Goal: Transaction & Acquisition: Book appointment/travel/reservation

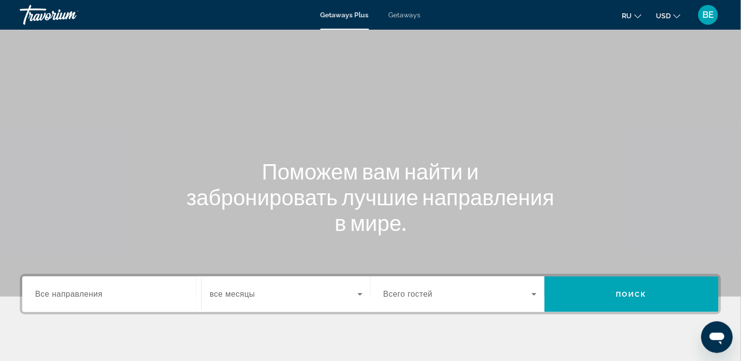
click at [94, 294] on span "Все направления" at bounding box center [69, 294] width 68 height 8
click at [94, 294] on input "Destination Все направления" at bounding box center [111, 295] width 153 height 12
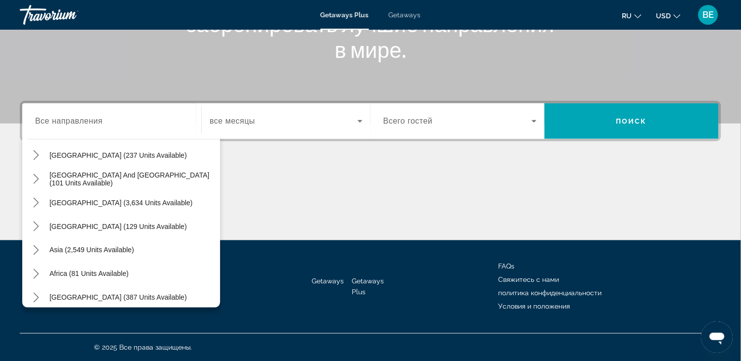
scroll to position [160, 0]
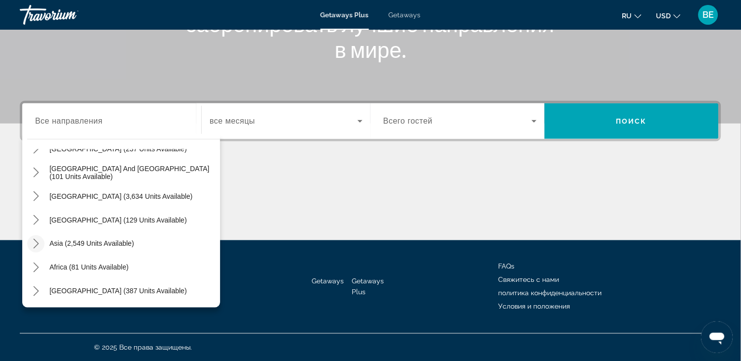
click at [35, 242] on icon "Toggle Asia (2,549 units available) submenu" at bounding box center [36, 244] width 10 height 10
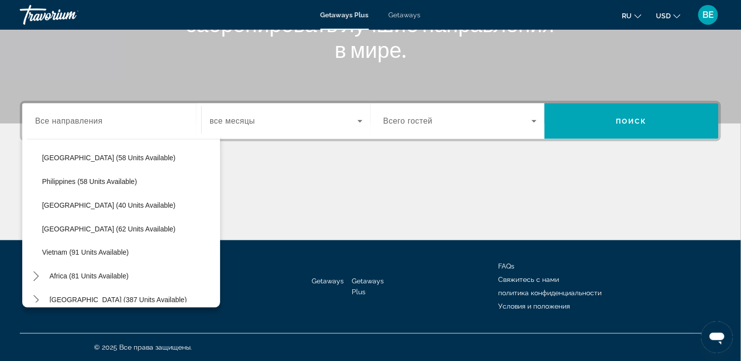
scroll to position [397, 0]
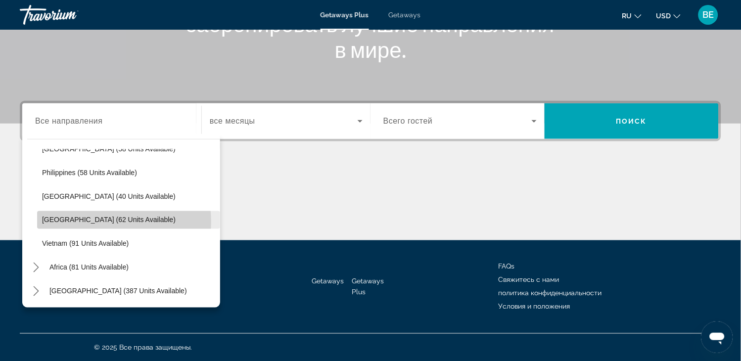
click at [99, 222] on span "[GEOGRAPHIC_DATA] (62 units available)" at bounding box center [109, 220] width 134 height 8
type input "**********"
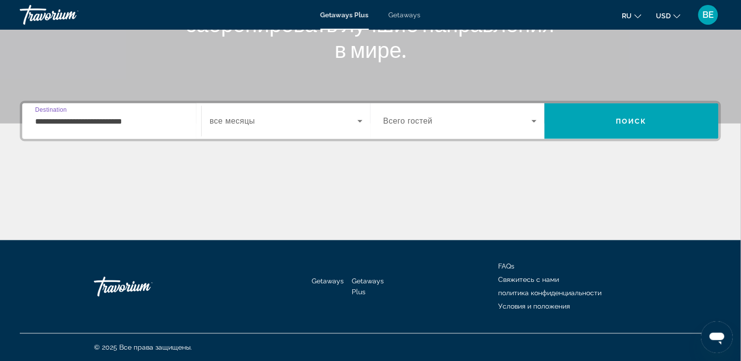
click at [329, 118] on span "Search widget" at bounding box center [284, 121] width 148 height 12
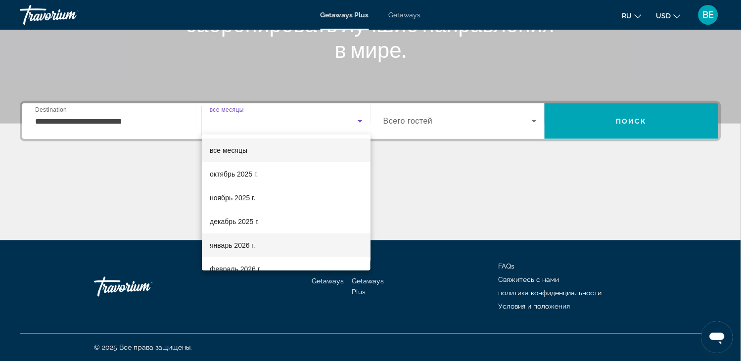
click at [253, 248] on span "январь 2026 г." at bounding box center [233, 245] width 46 height 12
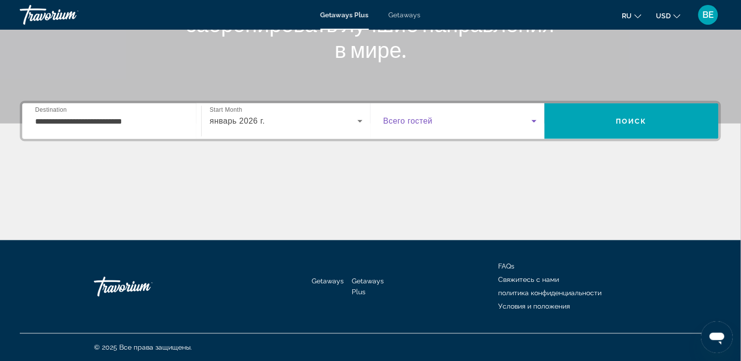
click at [440, 119] on span "Search widget" at bounding box center [457, 121] width 148 height 12
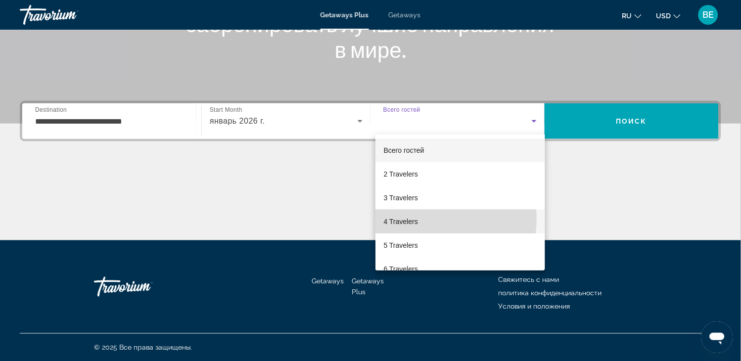
click at [406, 218] on span "4 Travelers" at bounding box center [400, 222] width 34 height 12
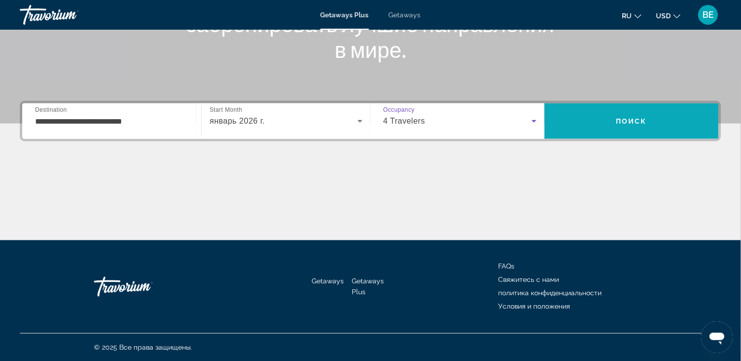
click at [610, 124] on span "Search" at bounding box center [632, 121] width 174 height 24
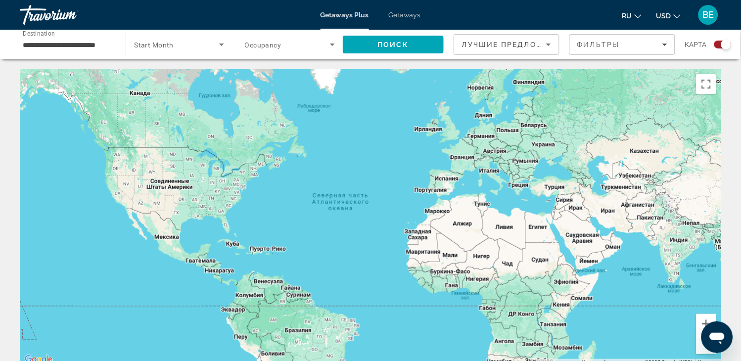
scroll to position [112, 0]
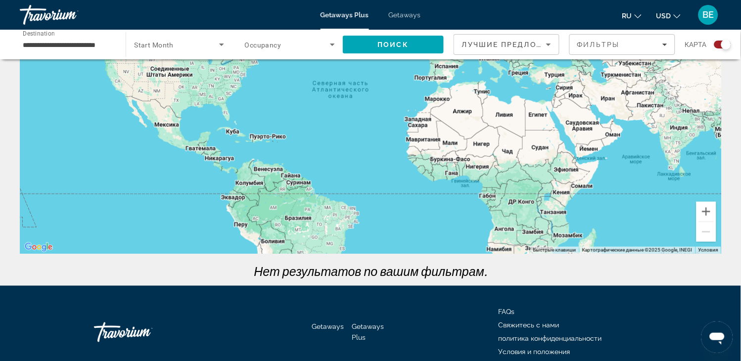
click at [407, 14] on span "Getaways" at bounding box center [405, 15] width 32 height 8
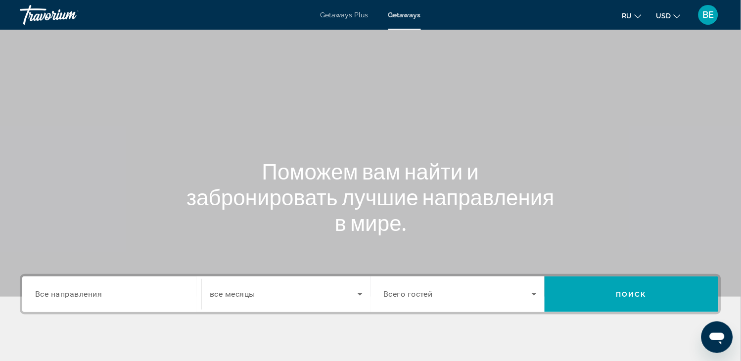
click at [75, 298] on span "Все направления" at bounding box center [68, 293] width 67 height 9
click at [75, 298] on input "Destination Все направления" at bounding box center [111, 295] width 153 height 12
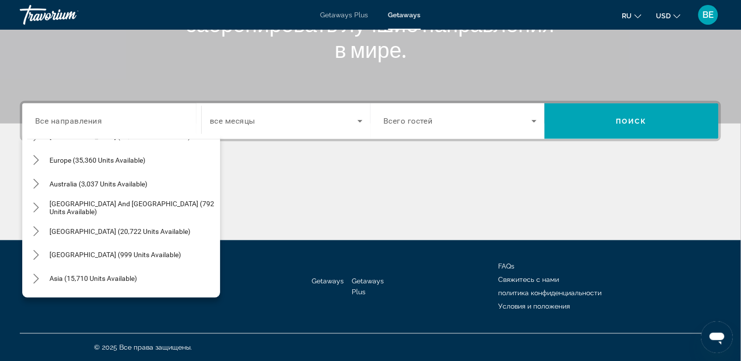
scroll to position [117, 0]
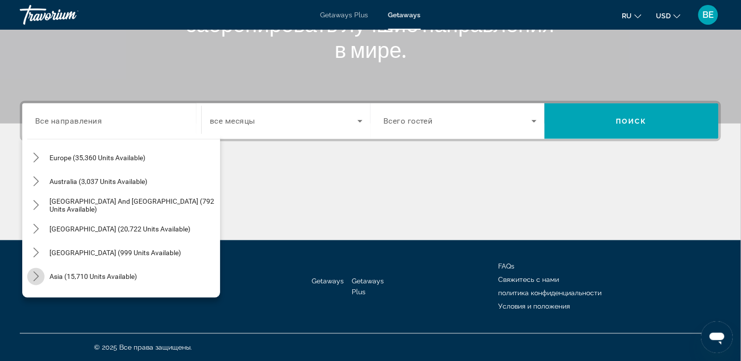
click at [35, 279] on icon "Toggle Asia (15,710 units available) submenu" at bounding box center [35, 277] width 5 height 10
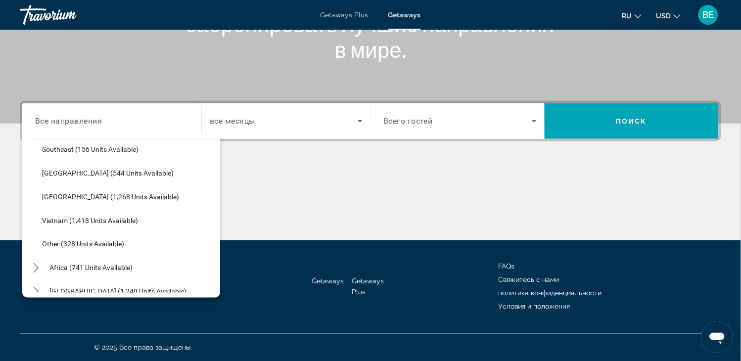
scroll to position [516, 0]
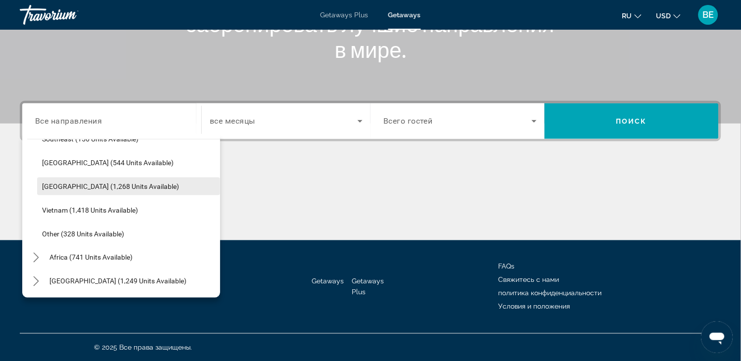
click at [124, 184] on span "[GEOGRAPHIC_DATA] (1,268 units available)" at bounding box center [110, 187] width 137 height 8
type input "**********"
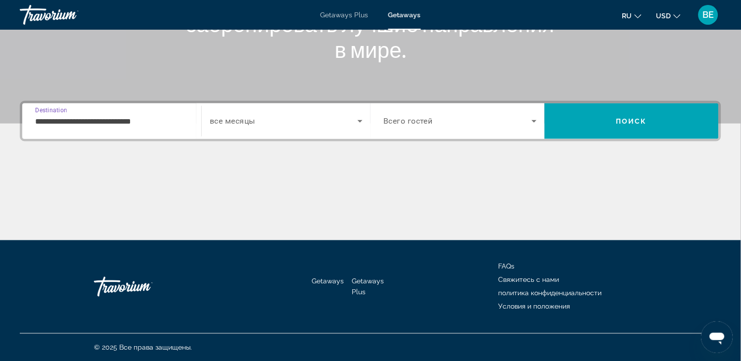
click at [233, 120] on span "все месяцы" at bounding box center [233, 121] width 46 height 9
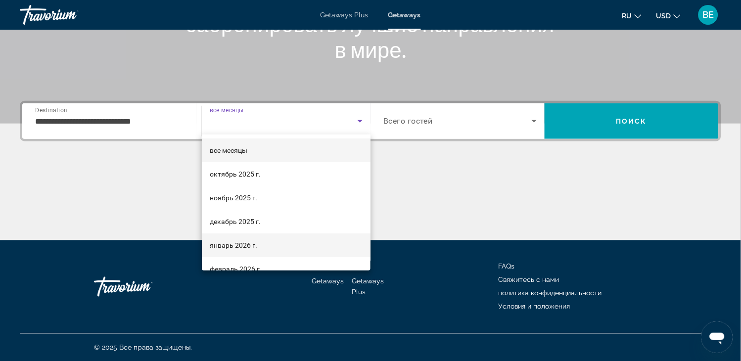
click at [220, 240] on span "январь 2026 г." at bounding box center [233, 245] width 47 height 12
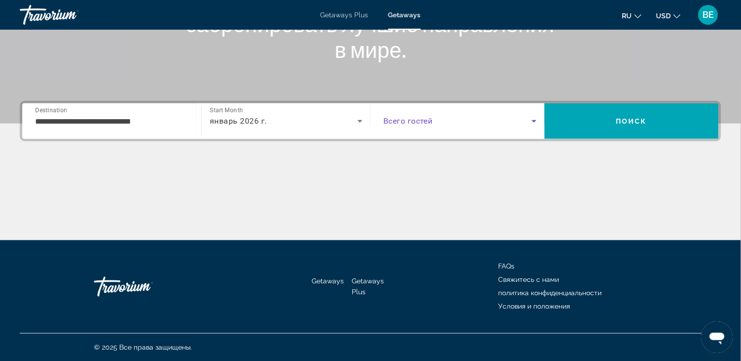
click at [439, 126] on span "Search widget" at bounding box center [457, 121] width 148 height 12
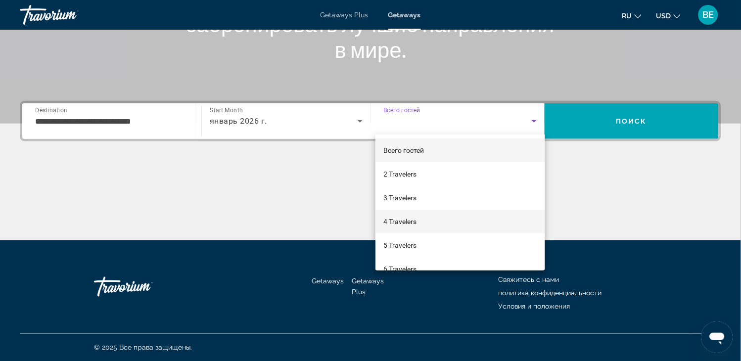
click at [402, 222] on span "4 Travelers" at bounding box center [399, 222] width 33 height 12
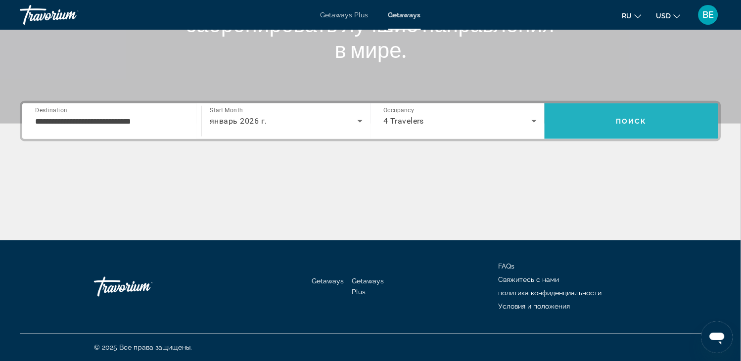
click at [630, 112] on span "Search" at bounding box center [632, 121] width 174 height 24
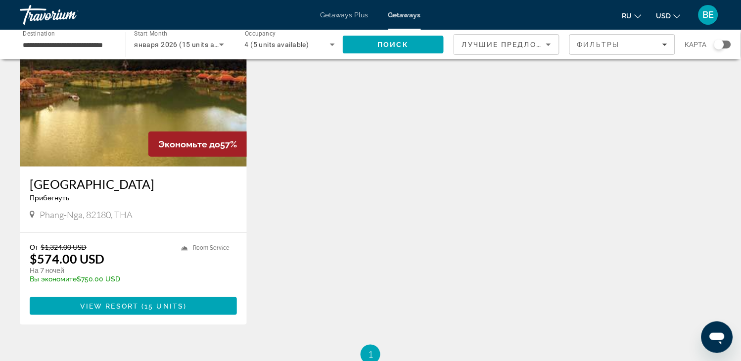
scroll to position [88, 0]
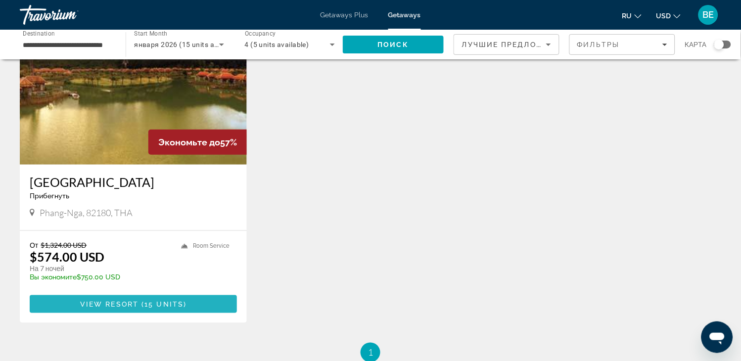
click at [112, 307] on span "View Resort" at bounding box center [109, 304] width 58 height 8
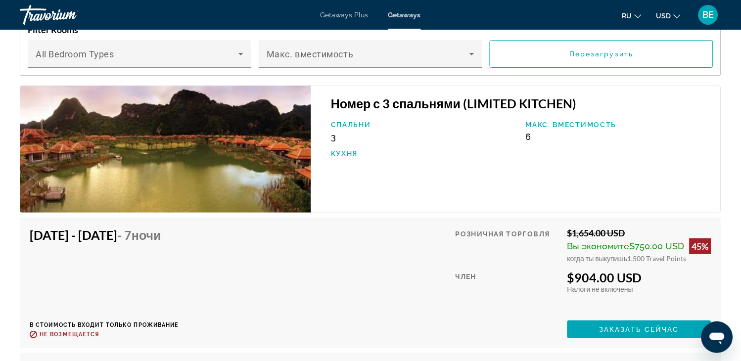
scroll to position [1565, 0]
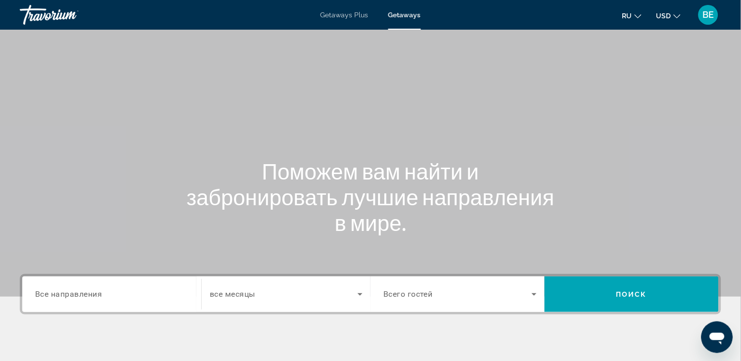
click at [72, 297] on span "Все направления" at bounding box center [68, 293] width 67 height 9
click at [72, 297] on input "Destination Все направления" at bounding box center [111, 295] width 153 height 12
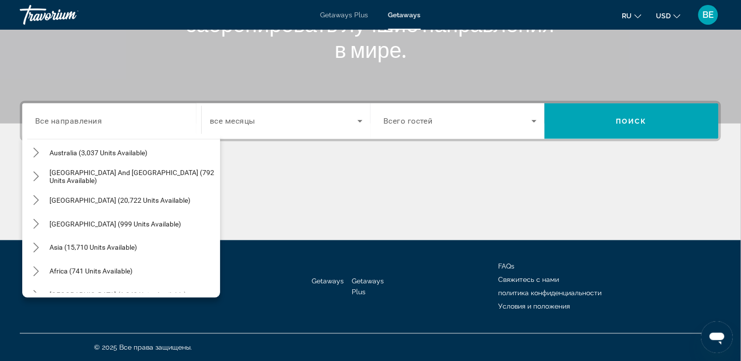
scroll to position [160, 0]
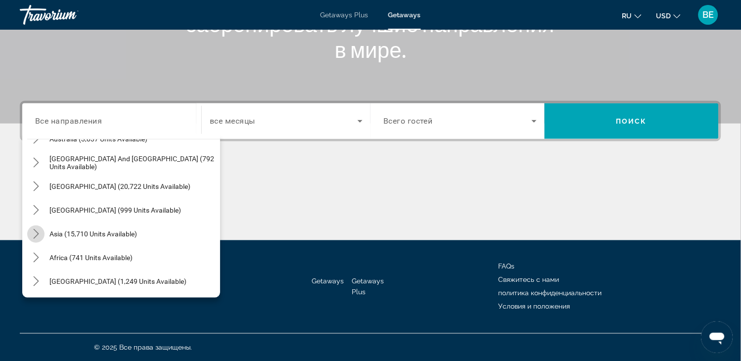
click at [37, 234] on icon "Toggle Asia (15,710 units available) submenu" at bounding box center [35, 234] width 5 height 10
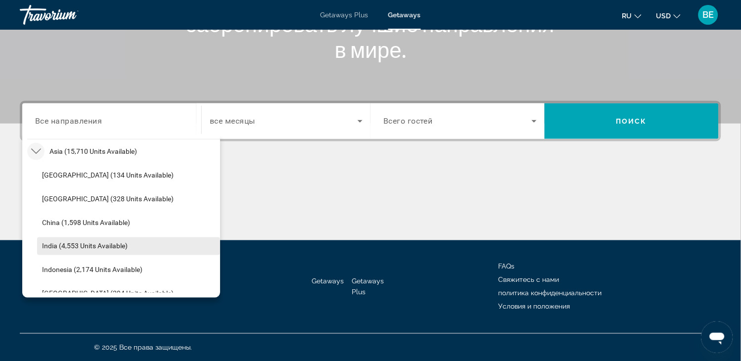
click at [112, 243] on span "India (4,553 units available)" at bounding box center [85, 246] width 86 height 8
type input "**********"
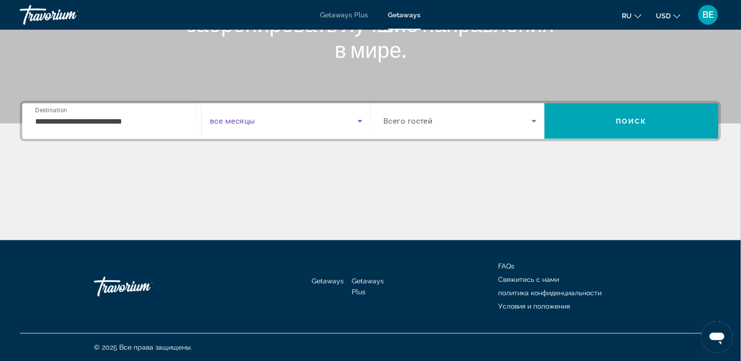
click at [282, 121] on span "Search widget" at bounding box center [284, 121] width 148 height 12
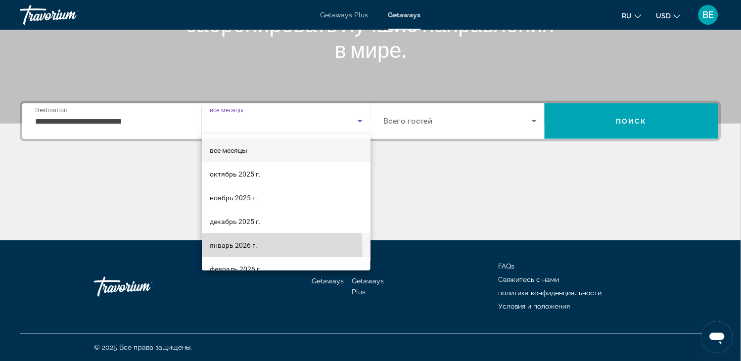
click at [227, 250] on span "январь 2026 г." at bounding box center [233, 245] width 47 height 12
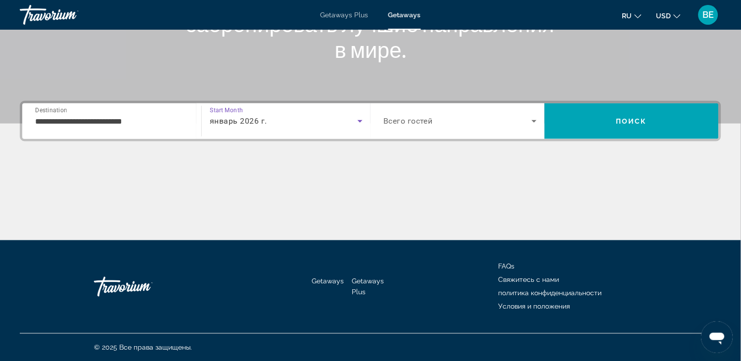
click at [489, 112] on div "Search widget" at bounding box center [459, 121] width 153 height 28
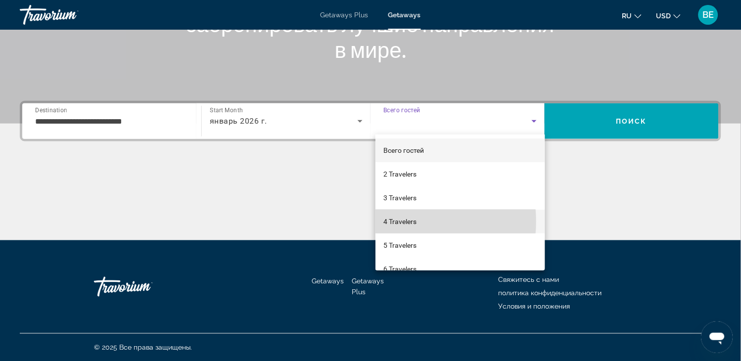
click at [399, 222] on span "4 Travelers" at bounding box center [399, 222] width 33 height 12
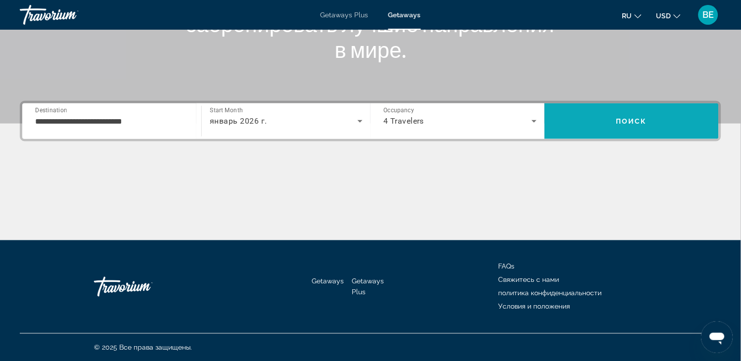
click at [660, 108] on span "Search" at bounding box center [632, 121] width 174 height 36
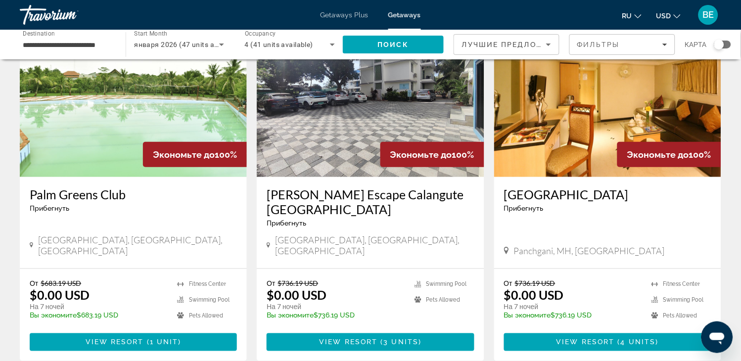
scroll to position [77, 0]
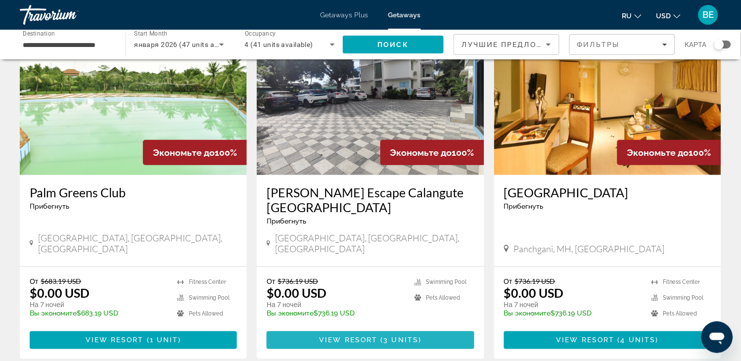
click at [363, 328] on span "Main content" at bounding box center [370, 340] width 207 height 24
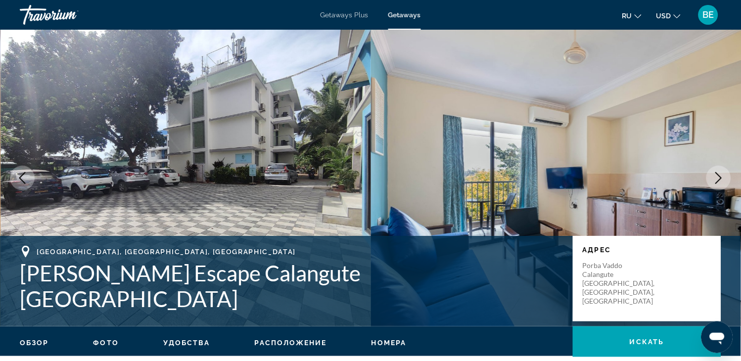
click at [721, 178] on icon "Next image" at bounding box center [719, 178] width 12 height 12
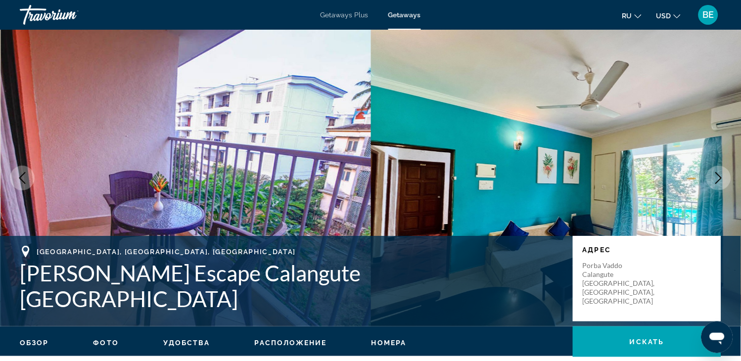
click at [721, 178] on icon "Next image" at bounding box center [719, 178] width 12 height 12
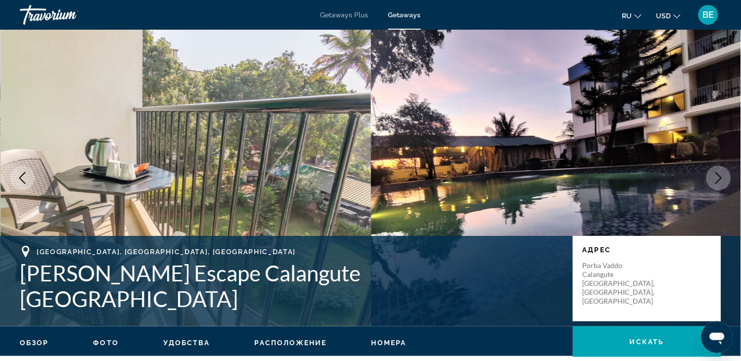
click at [721, 178] on icon "Next image" at bounding box center [719, 178] width 12 height 12
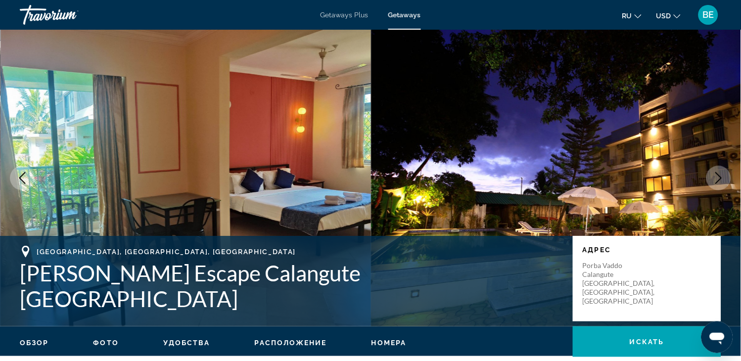
click at [721, 178] on icon "Next image" at bounding box center [719, 178] width 12 height 12
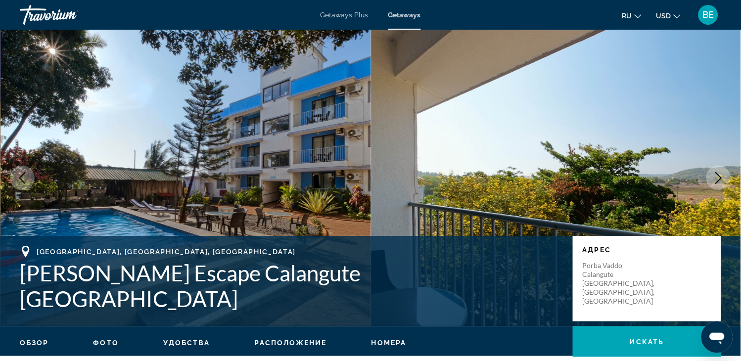
click at [721, 178] on icon "Next image" at bounding box center [719, 178] width 12 height 12
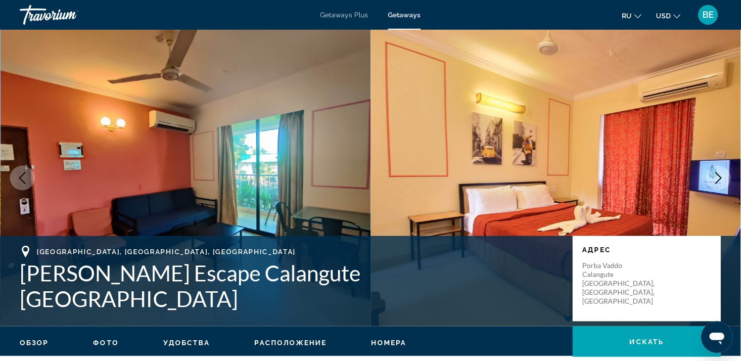
click at [721, 178] on icon "Next image" at bounding box center [719, 178] width 12 height 12
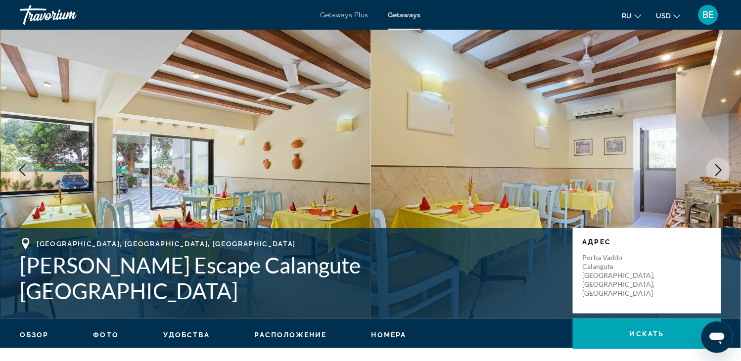
scroll to position [1758, 0]
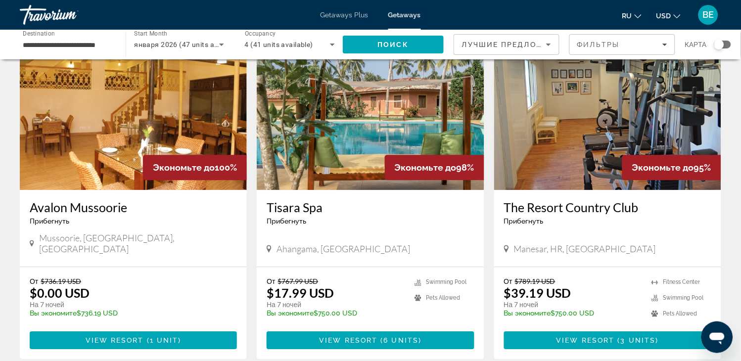
scroll to position [430, 0]
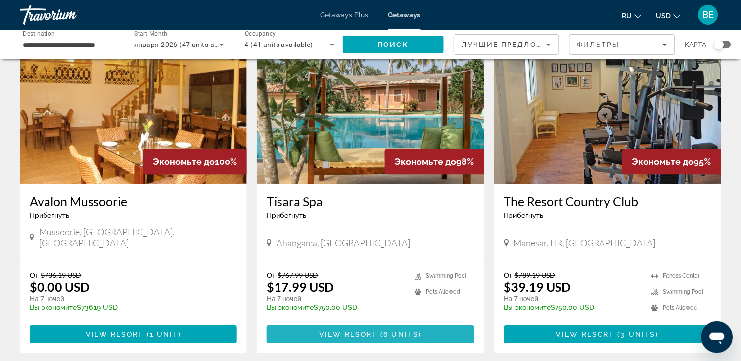
click at [351, 330] on span "View Resort" at bounding box center [348, 334] width 58 height 8
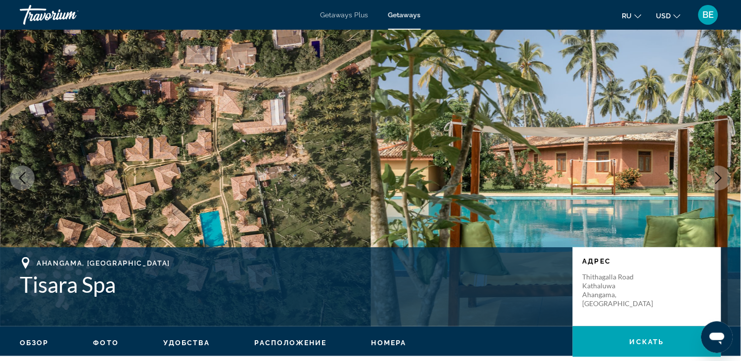
click at [713, 179] on icon "Next image" at bounding box center [719, 178] width 12 height 12
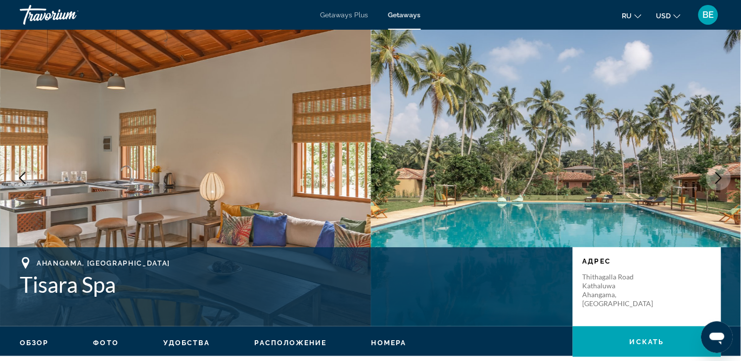
click at [713, 179] on icon "Next image" at bounding box center [719, 178] width 12 height 12
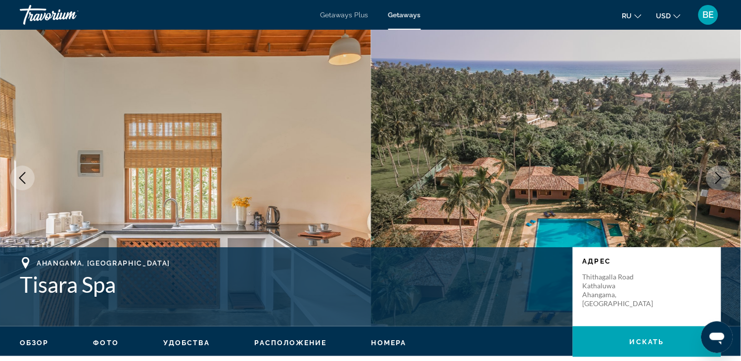
click at [713, 179] on icon "Next image" at bounding box center [719, 178] width 12 height 12
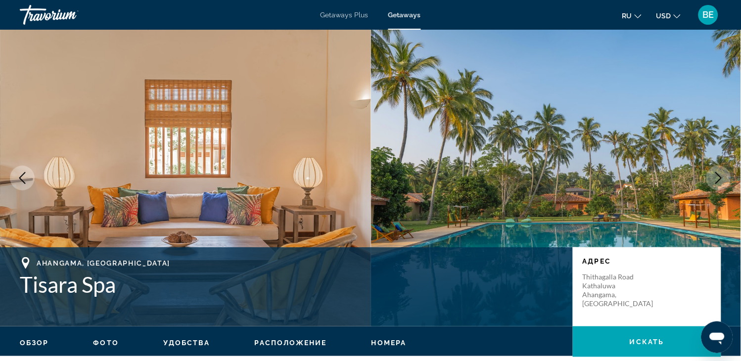
scroll to position [1572, 0]
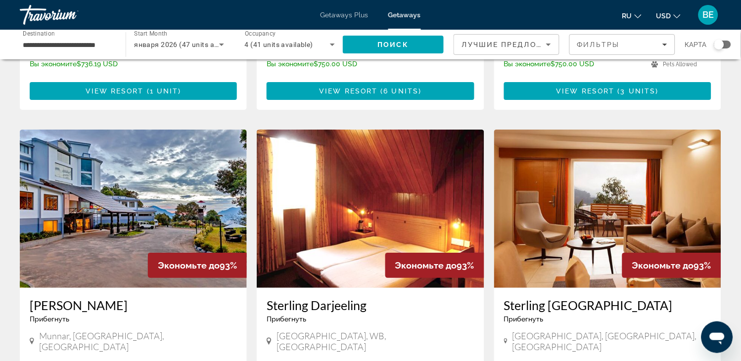
scroll to position [668, 0]
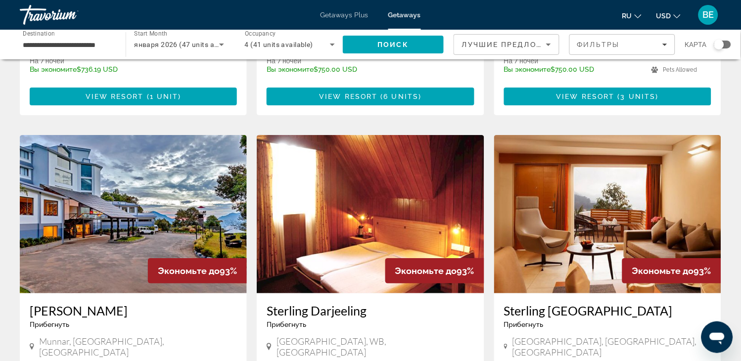
click at [122, 174] on img "Main content" at bounding box center [133, 214] width 227 height 158
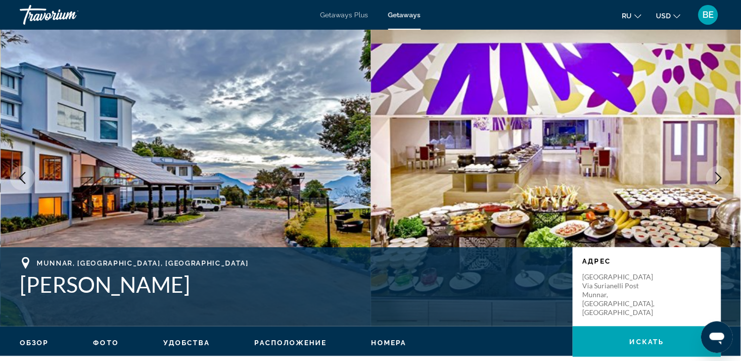
click at [718, 177] on icon "Next image" at bounding box center [719, 178] width 12 height 12
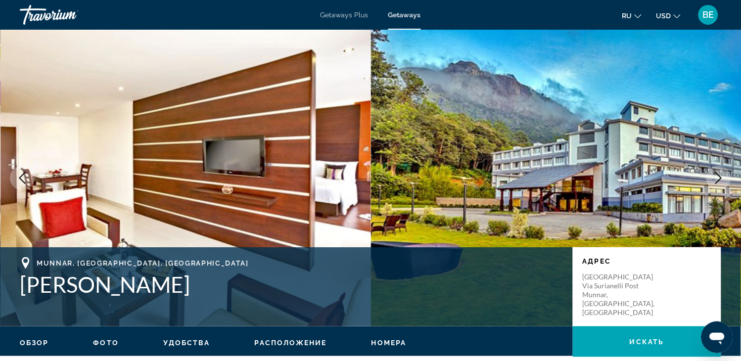
click at [718, 177] on icon "Next image" at bounding box center [719, 178] width 12 height 12
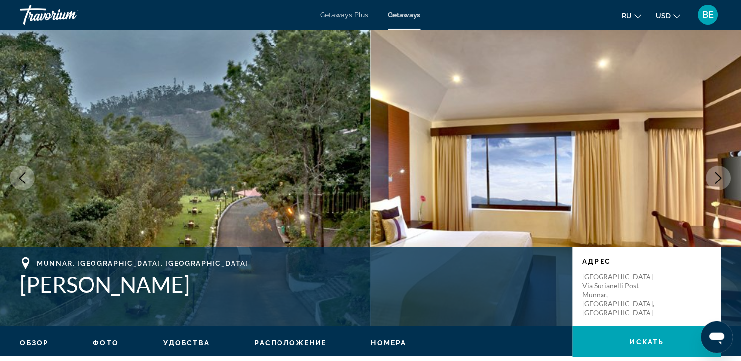
click at [718, 177] on icon "Next image" at bounding box center [719, 178] width 12 height 12
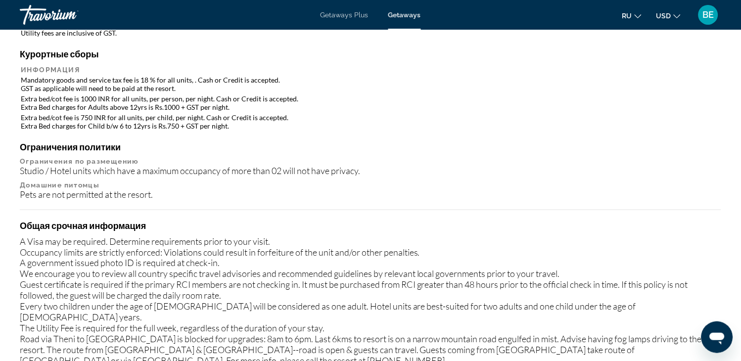
scroll to position [1000, 0]
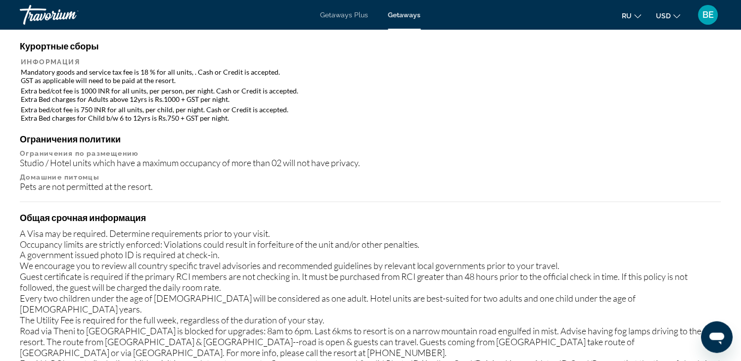
click at [638, 16] on icon "Change language" at bounding box center [638, 16] width 7 height 7
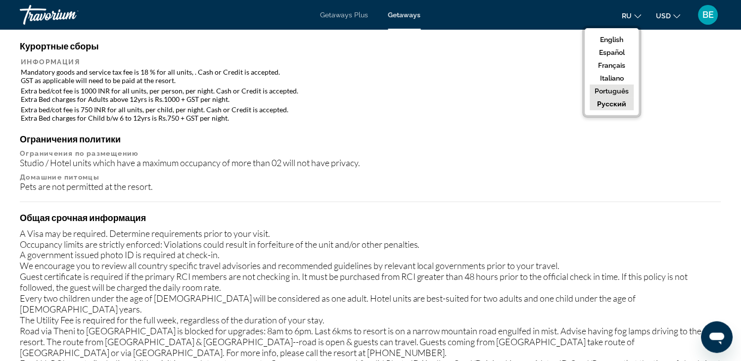
click at [620, 91] on button "Português" at bounding box center [612, 91] width 44 height 13
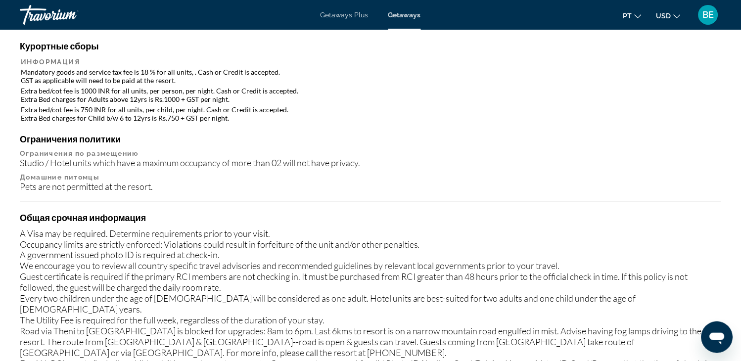
click at [634, 15] on button "pt English Español Français Italiano Português русский" at bounding box center [632, 15] width 18 height 14
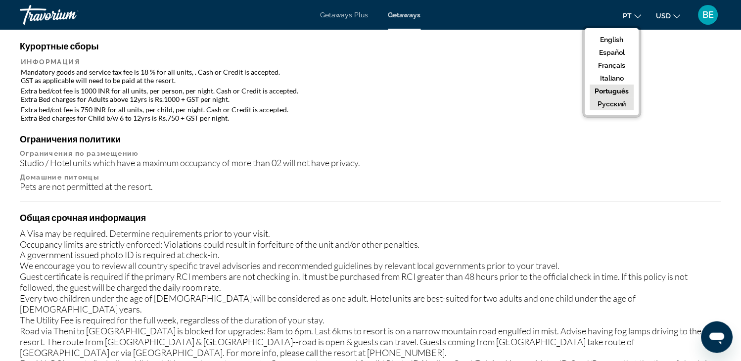
click at [616, 100] on button "русский" at bounding box center [612, 103] width 44 height 13
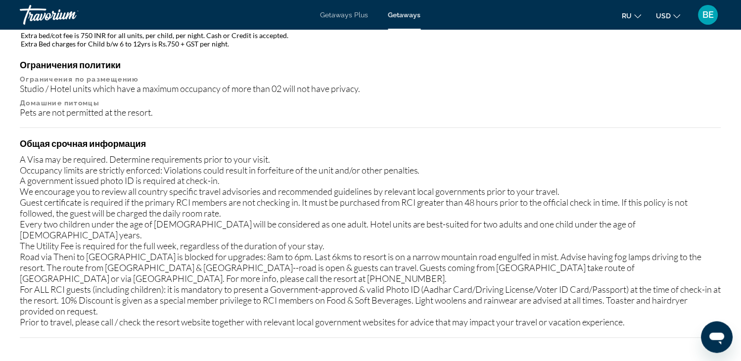
scroll to position [0, 0]
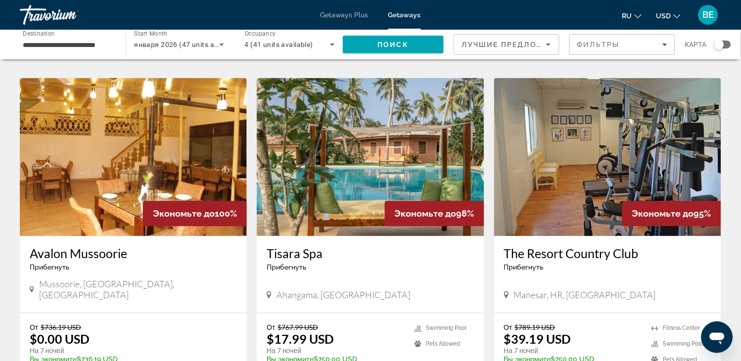
scroll to position [251, 0]
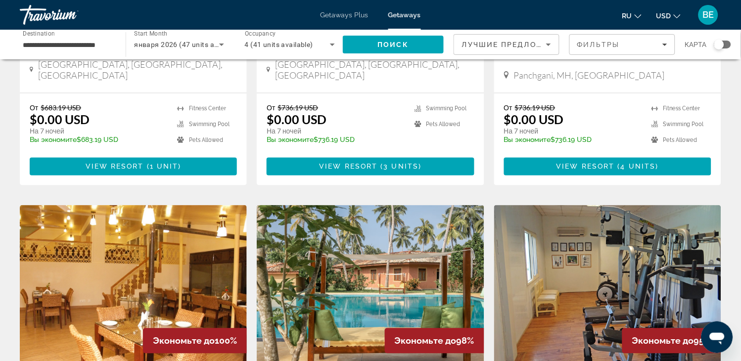
click at [139, 305] on img "Main content" at bounding box center [133, 284] width 227 height 158
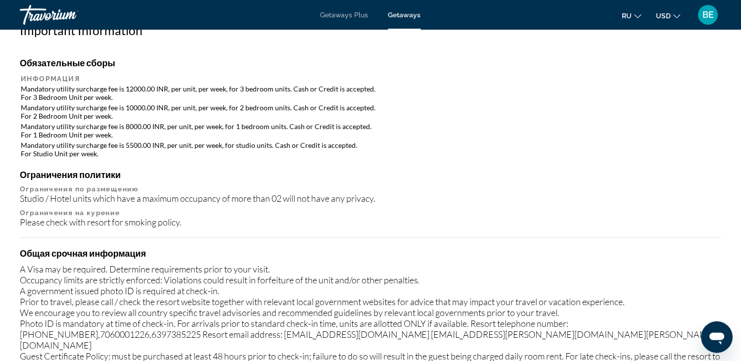
scroll to position [1164, 0]
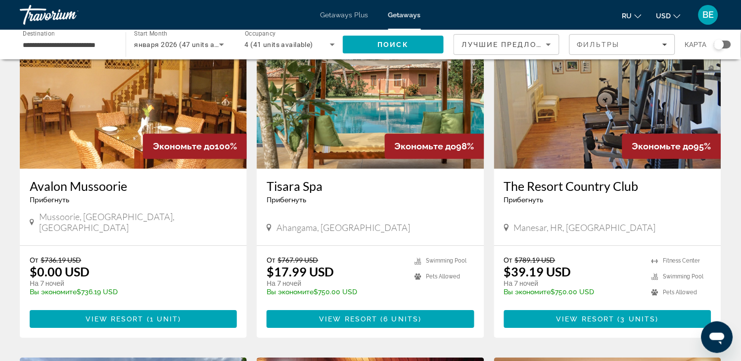
scroll to position [448, 0]
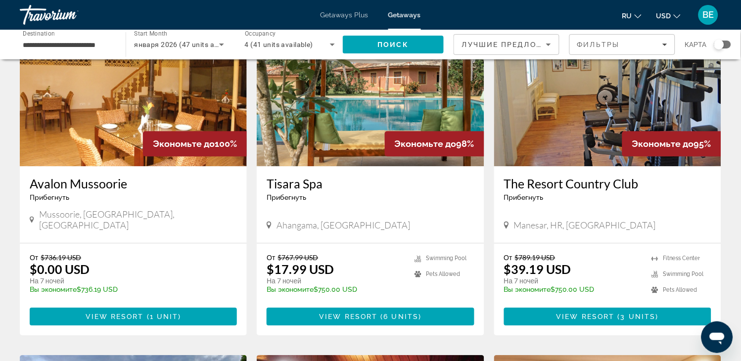
click at [554, 87] on img "Main content" at bounding box center [607, 87] width 227 height 158
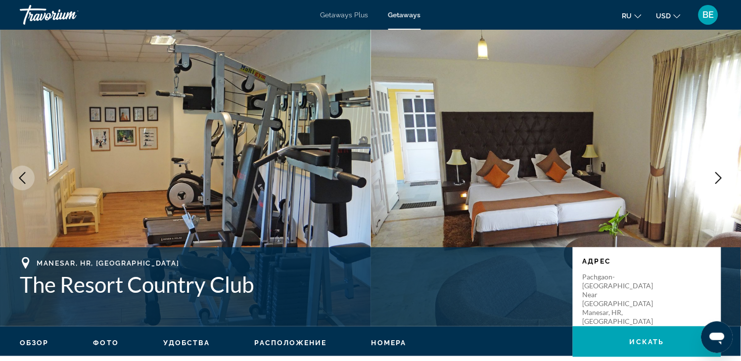
click at [718, 177] on icon "Next image" at bounding box center [719, 178] width 12 height 12
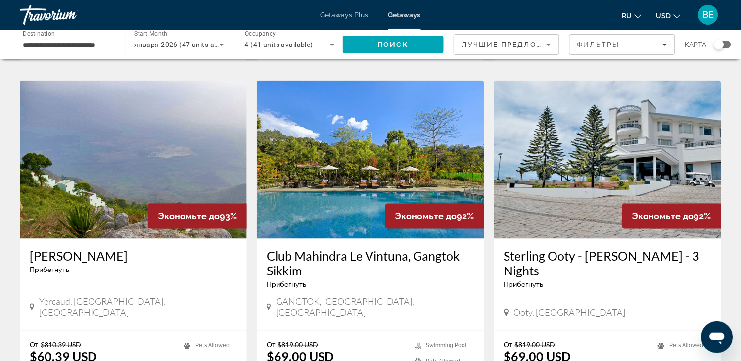
scroll to position [1072, 0]
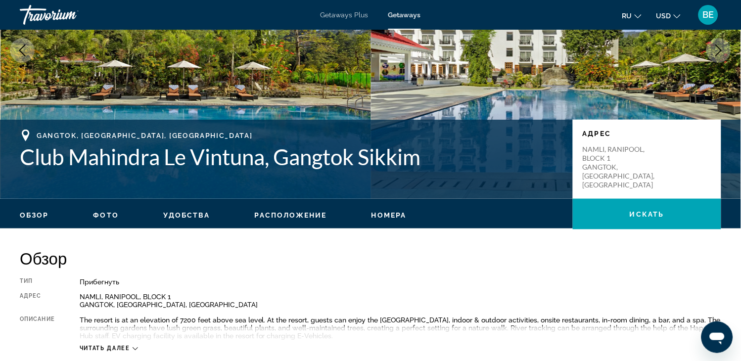
scroll to position [107, 0]
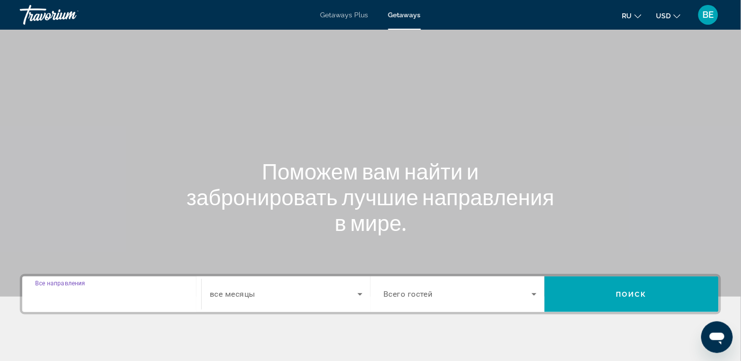
click at [84, 288] on div "Destination Все направления" at bounding box center [111, 294] width 153 height 28
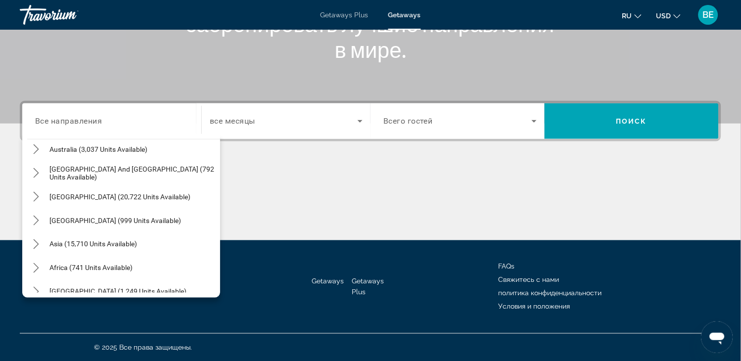
scroll to position [160, 0]
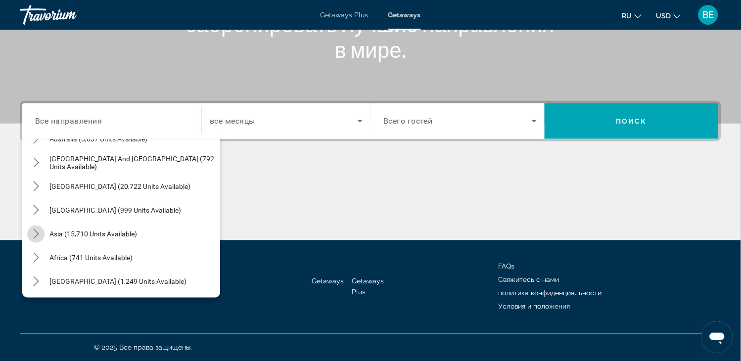
click at [36, 234] on icon "Toggle Asia (15,710 units available) submenu" at bounding box center [36, 234] width 10 height 10
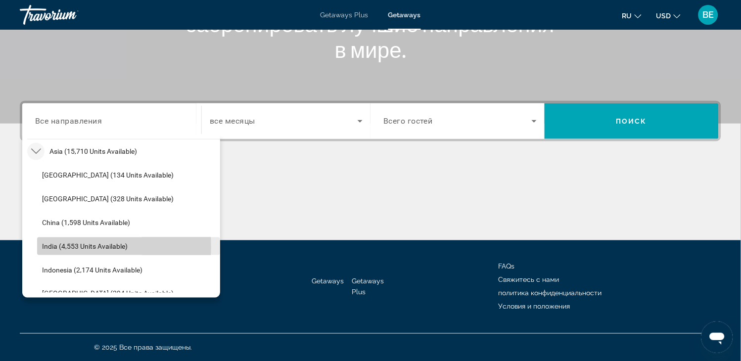
click at [50, 246] on span "India (4,553 units available)" at bounding box center [85, 246] width 86 height 8
type input "**********"
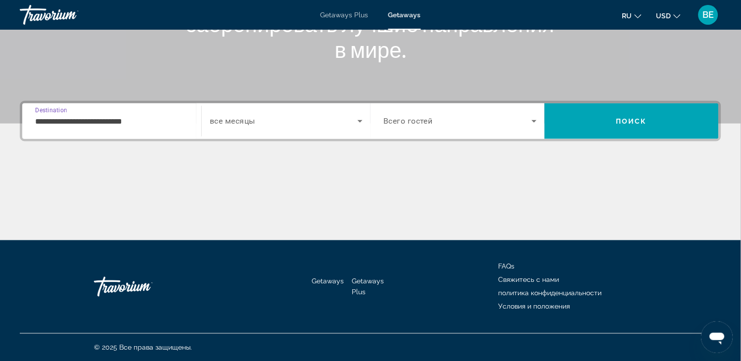
click at [285, 113] on div "Search widget" at bounding box center [286, 121] width 153 height 28
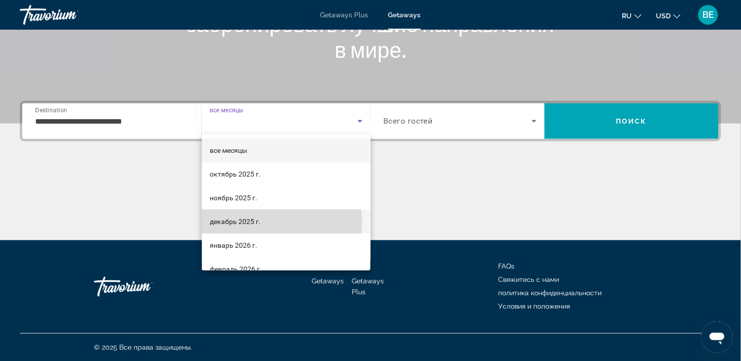
click at [250, 224] on span "декабрь 2025 г." at bounding box center [235, 222] width 51 height 12
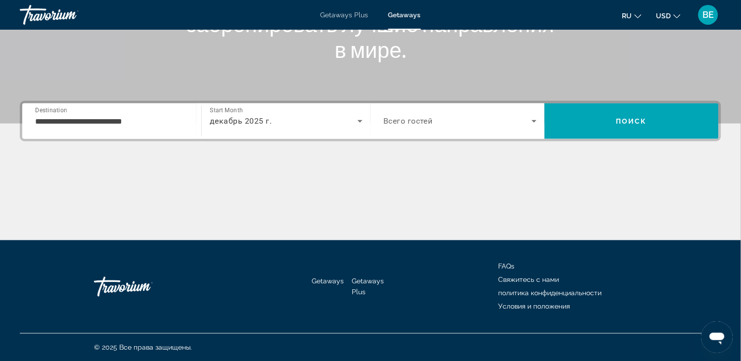
click at [407, 125] on span "Всего гостей" at bounding box center [407, 121] width 49 height 9
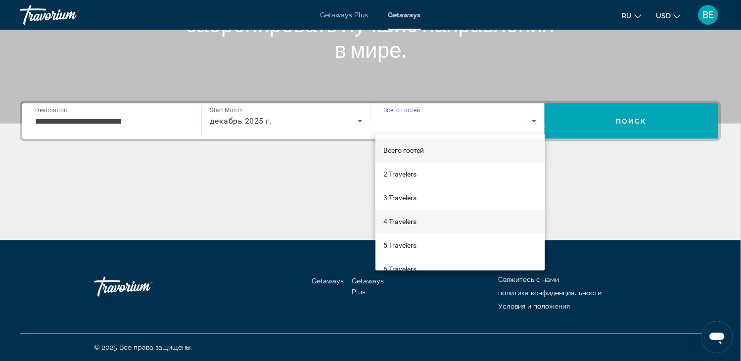
click at [394, 218] on span "4 Travelers" at bounding box center [399, 222] width 33 height 12
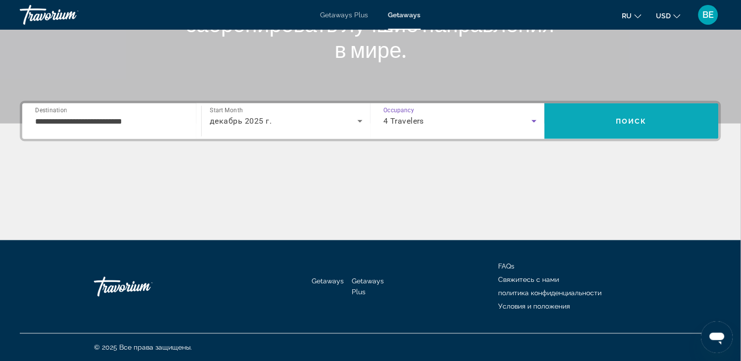
click at [620, 127] on span "Search" at bounding box center [632, 121] width 174 height 24
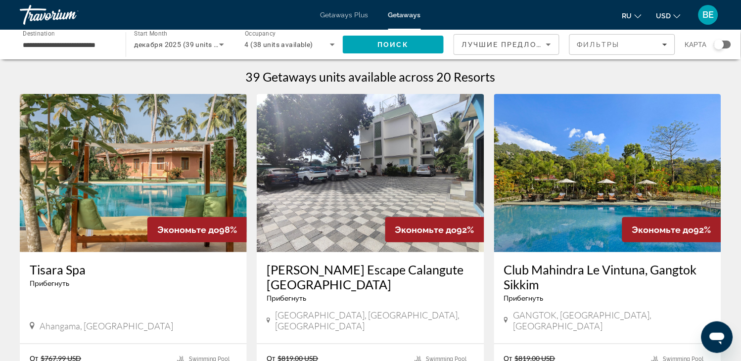
click at [346, 199] on img "Main content" at bounding box center [370, 173] width 227 height 158
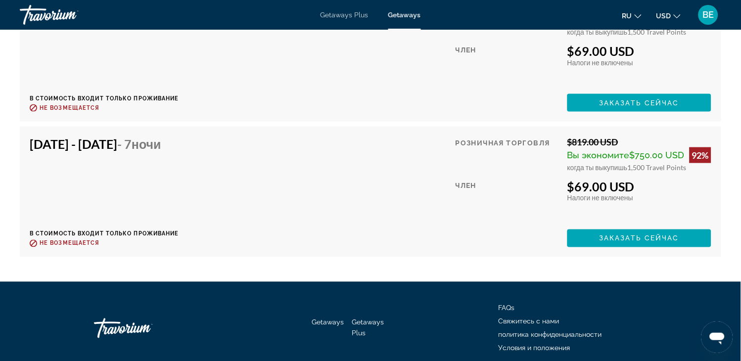
scroll to position [1352, 0]
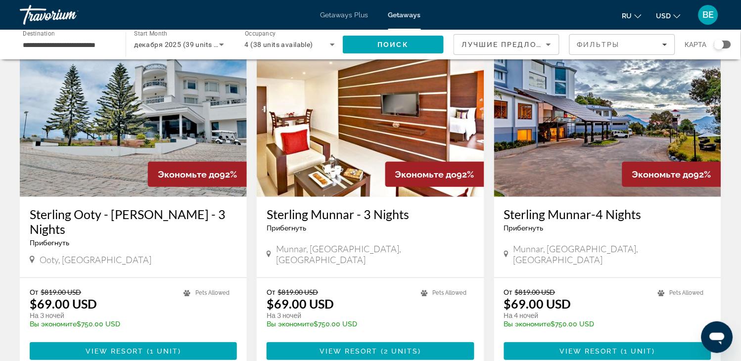
scroll to position [757, 0]
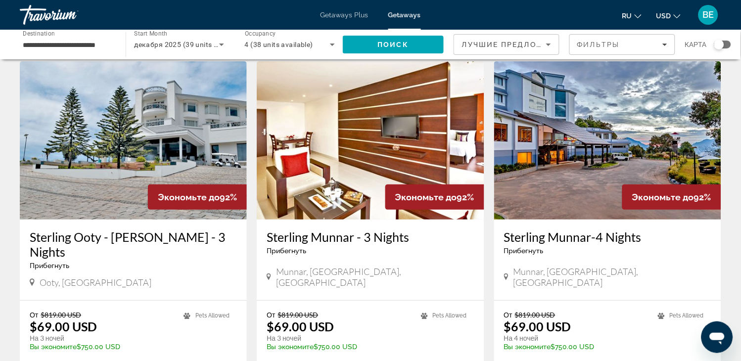
click at [657, 184] on div "Экономьте до 92%" at bounding box center [671, 196] width 99 height 25
click at [606, 115] on img "Main content" at bounding box center [607, 140] width 227 height 158
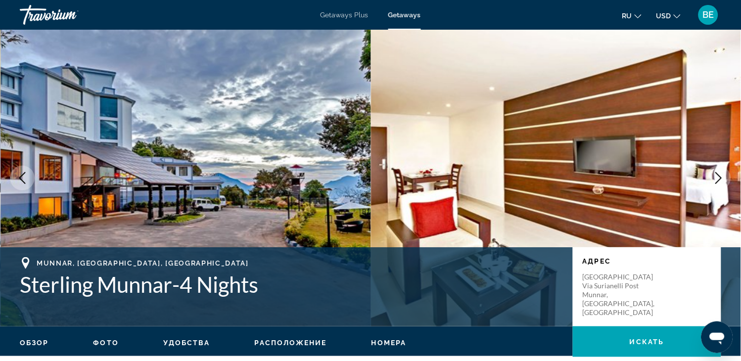
scroll to position [1640, 0]
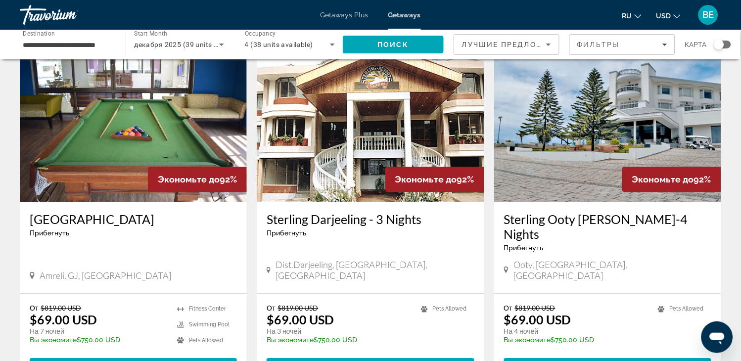
scroll to position [204, 0]
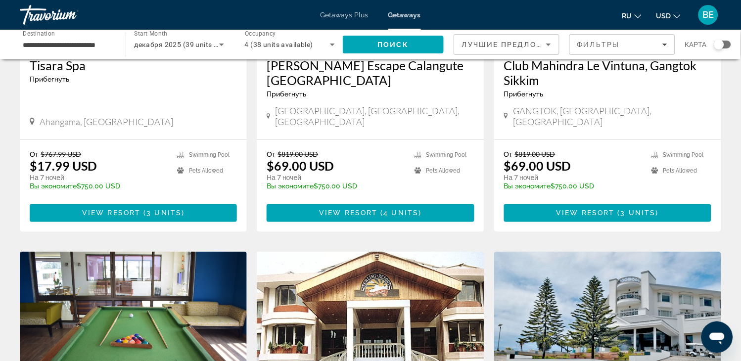
click at [345, 324] on img "Main content" at bounding box center [370, 331] width 227 height 158
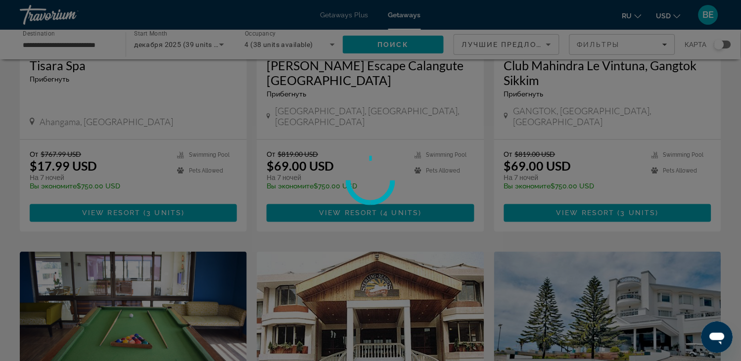
click at [345, 324] on div at bounding box center [370, 180] width 741 height 361
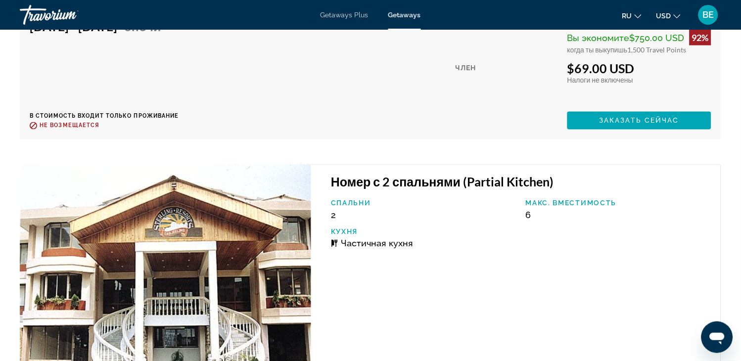
scroll to position [2165, 0]
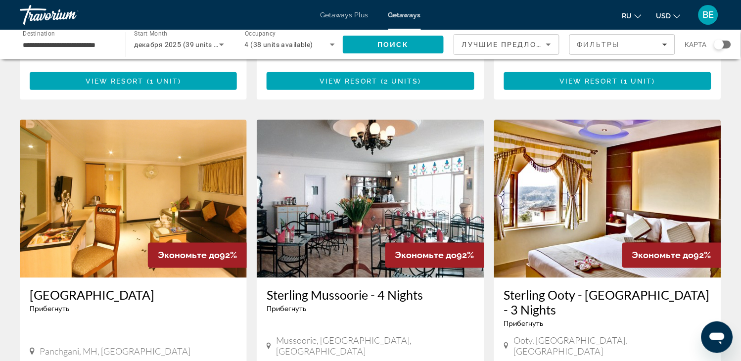
scroll to position [1059, 0]
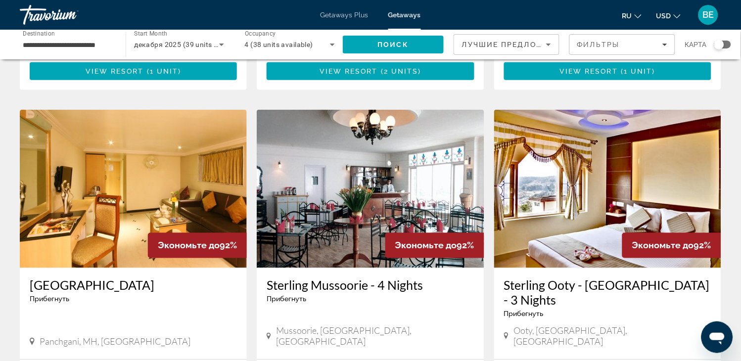
click at [350, 124] on img "Main content" at bounding box center [370, 189] width 227 height 158
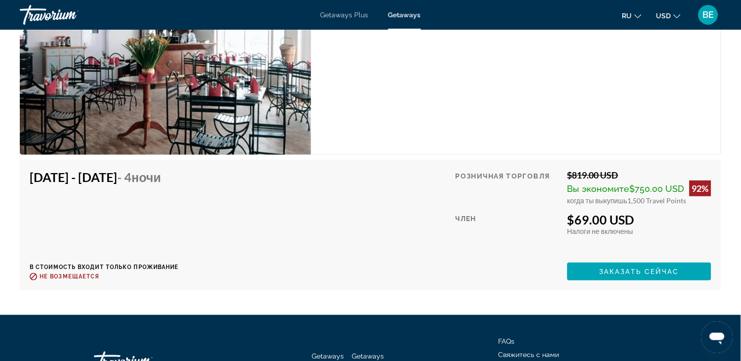
scroll to position [1641, 0]
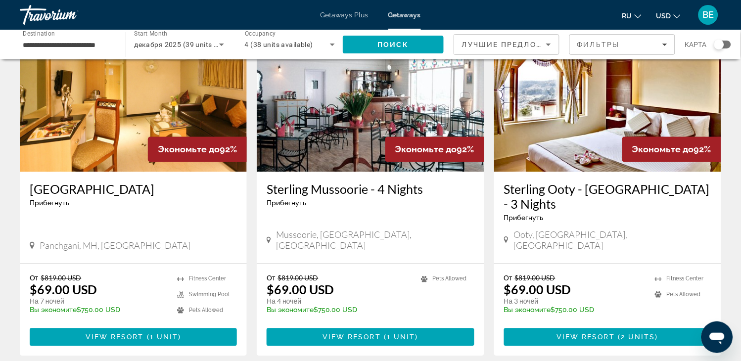
scroll to position [1166, 0]
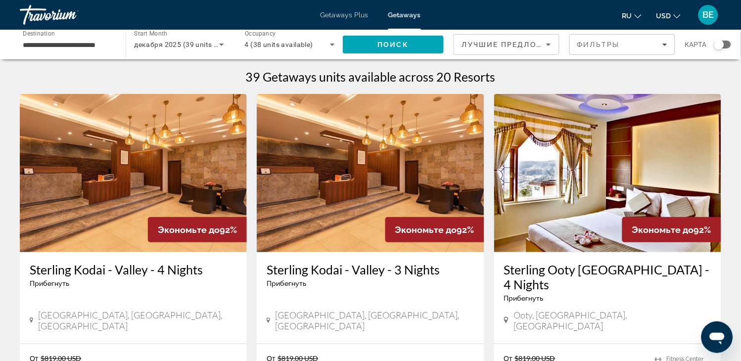
click at [322, 198] on img "Main content" at bounding box center [370, 173] width 227 height 158
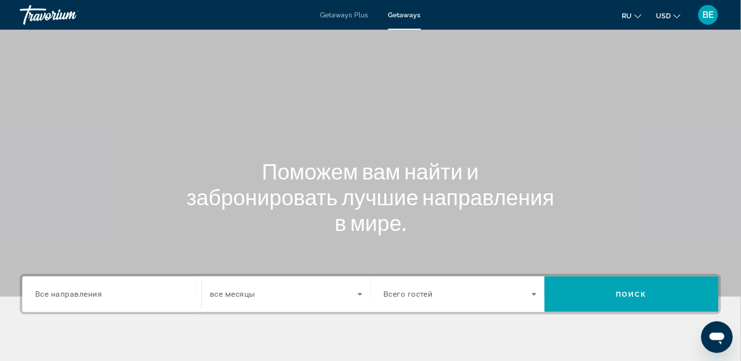
click at [73, 295] on span "Все направления" at bounding box center [68, 293] width 67 height 9
click at [73, 295] on input "Destination Все направления" at bounding box center [111, 295] width 153 height 12
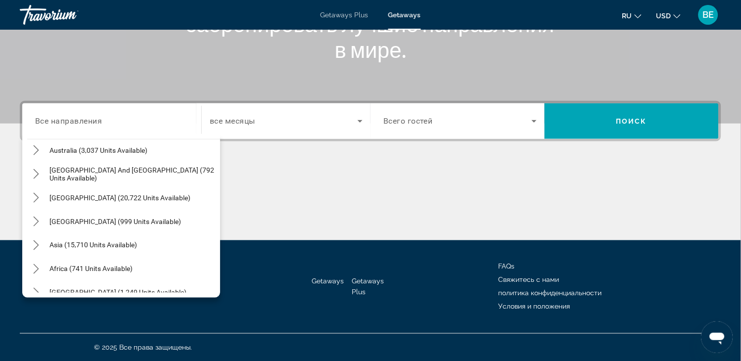
scroll to position [160, 0]
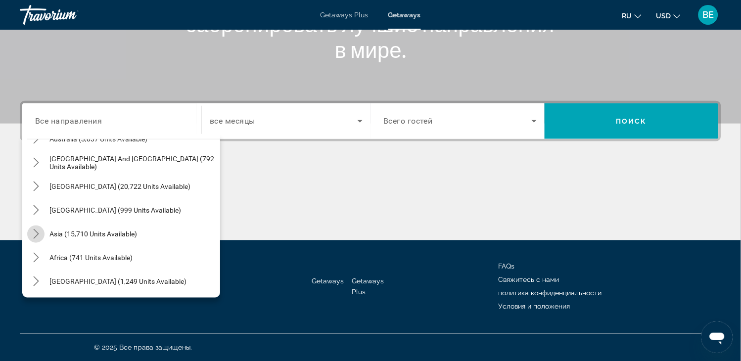
click at [34, 236] on icon "Toggle Asia (15,710 units available) submenu" at bounding box center [36, 234] width 10 height 10
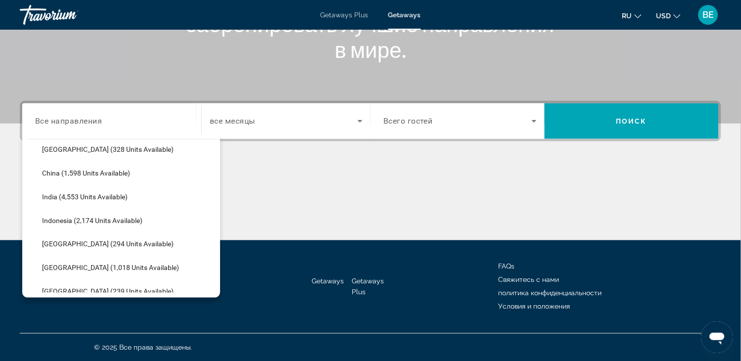
scroll to position [300, 0]
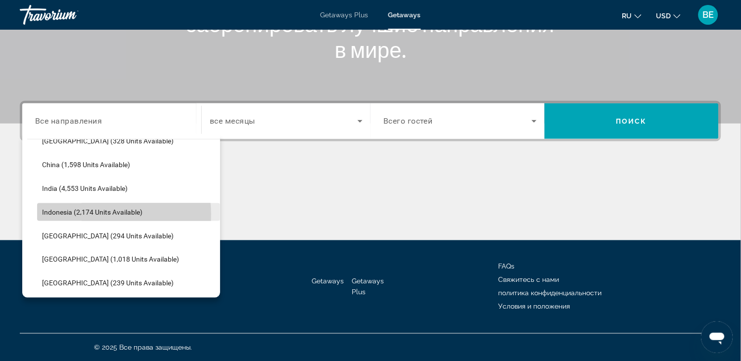
click at [83, 214] on span "Indonesia (2,174 units available)" at bounding box center [92, 212] width 100 height 8
type input "**********"
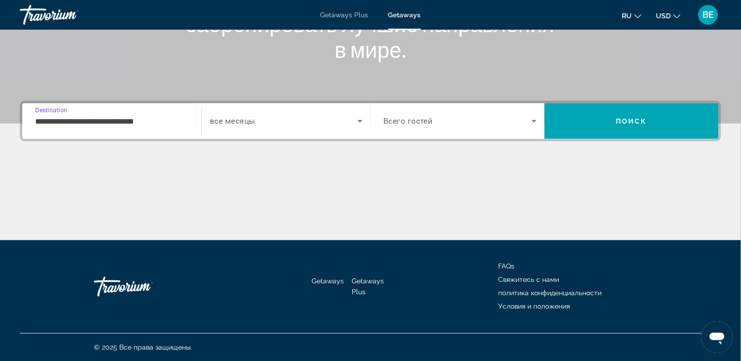
click at [265, 121] on span "Search widget" at bounding box center [284, 121] width 148 height 12
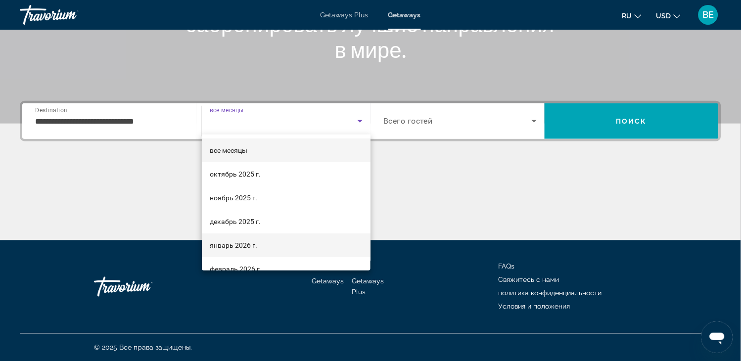
click at [211, 242] on span "январь 2026 г." at bounding box center [233, 245] width 47 height 12
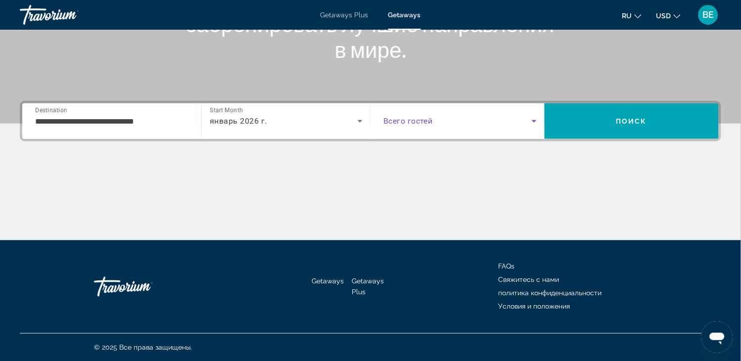
click at [441, 116] on span "Search widget" at bounding box center [457, 121] width 148 height 12
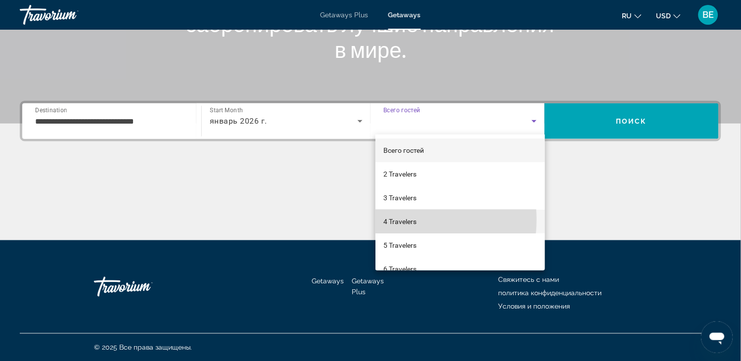
click at [406, 220] on span "4 Travelers" at bounding box center [399, 222] width 33 height 12
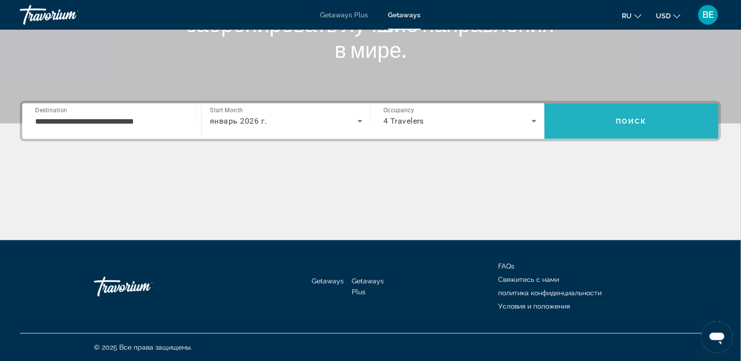
click at [640, 125] on span "Search" at bounding box center [632, 121] width 174 height 24
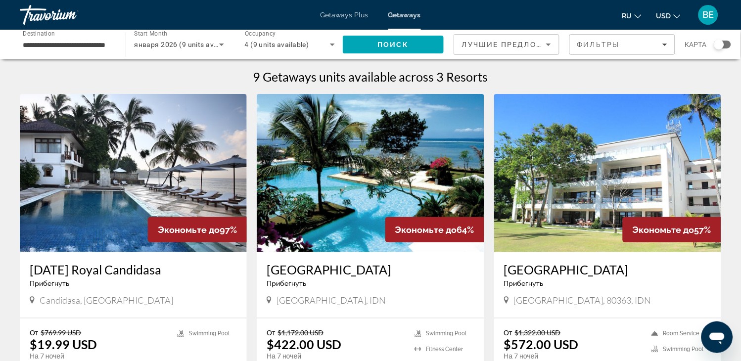
click at [151, 187] on img "Main content" at bounding box center [133, 173] width 227 height 158
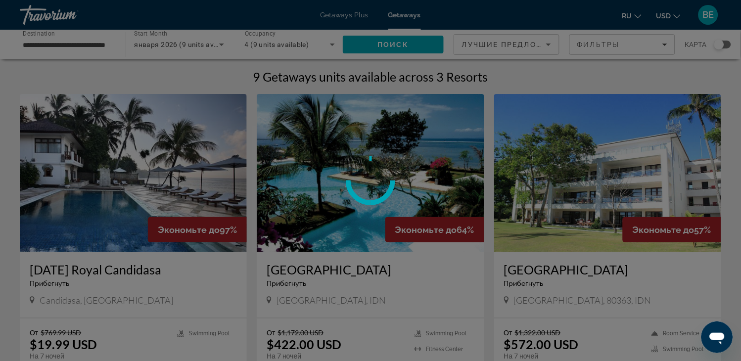
click at [151, 187] on div at bounding box center [370, 180] width 741 height 361
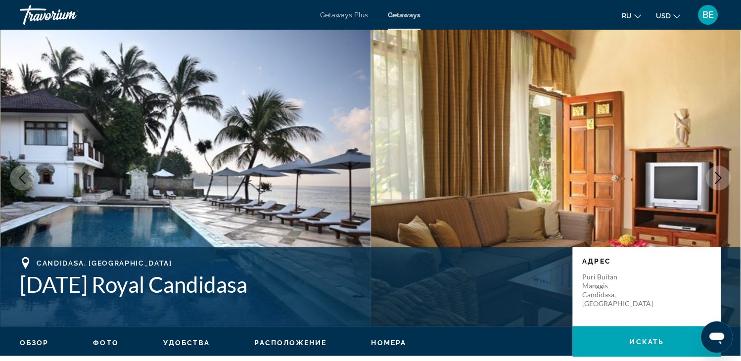
scroll to position [2044, 0]
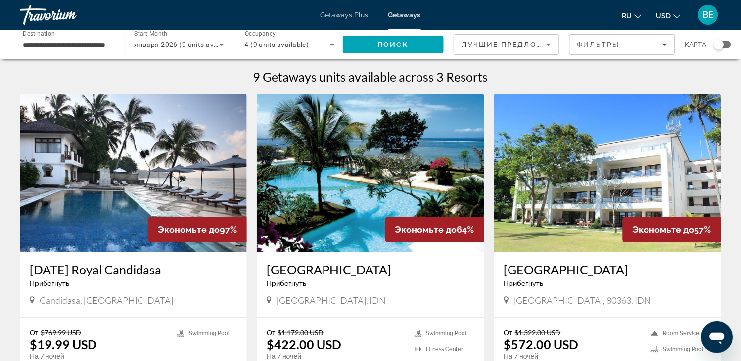
click at [332, 191] on img "Main content" at bounding box center [370, 173] width 227 height 158
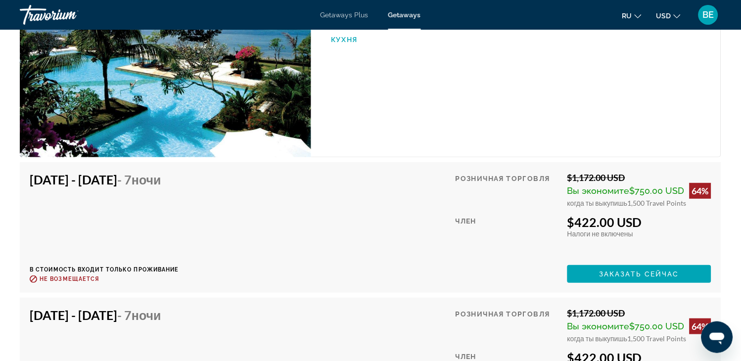
scroll to position [1387, 0]
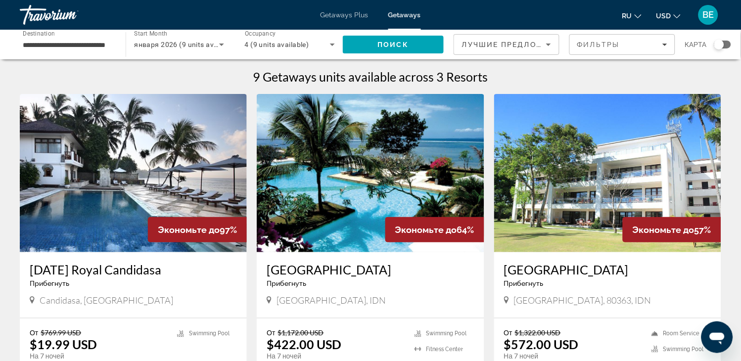
click at [584, 159] on img "Main content" at bounding box center [607, 173] width 227 height 158
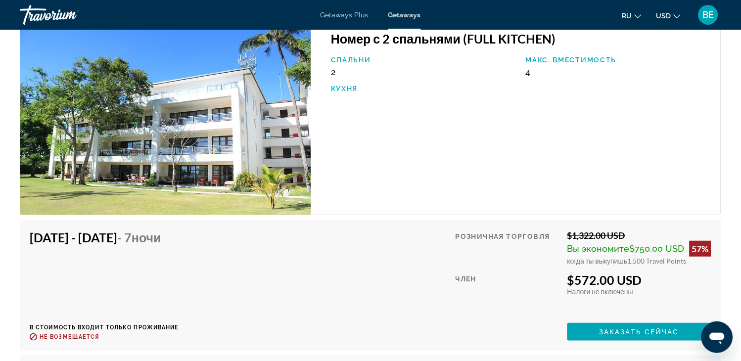
scroll to position [1649, 0]
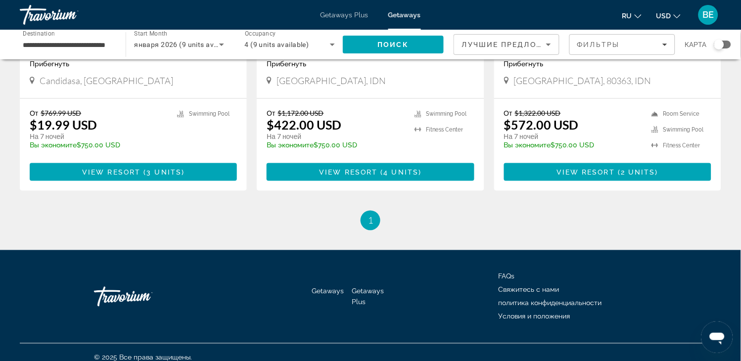
scroll to position [230, 0]
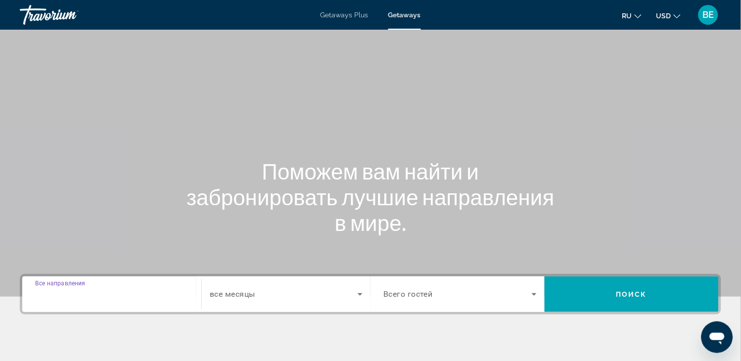
click at [102, 293] on input "Destination Все направления" at bounding box center [111, 295] width 153 height 12
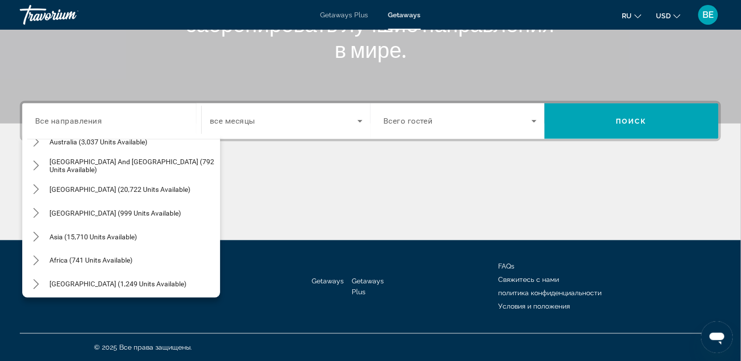
scroll to position [160, 0]
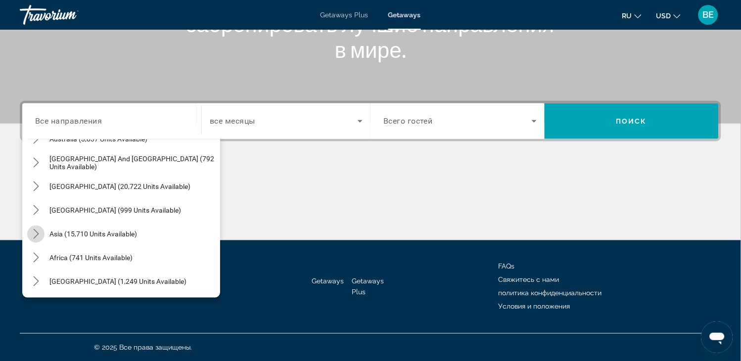
click at [36, 234] on icon "Toggle Asia (15,710 units available) submenu" at bounding box center [36, 234] width 10 height 10
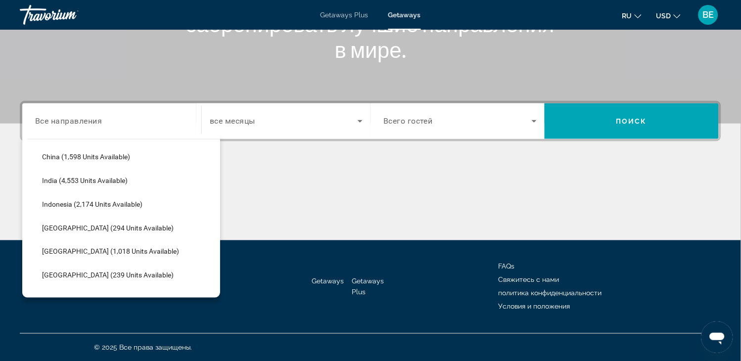
scroll to position [312, 0]
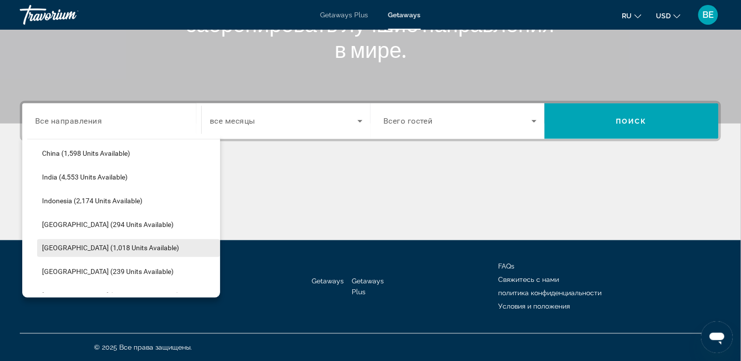
click at [52, 248] on span "[GEOGRAPHIC_DATA] (1,018 units available)" at bounding box center [110, 248] width 137 height 8
type input "**********"
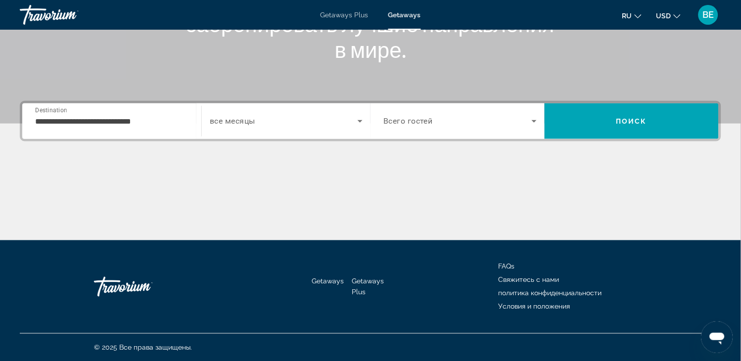
click at [260, 113] on div "Search widget" at bounding box center [286, 121] width 153 height 28
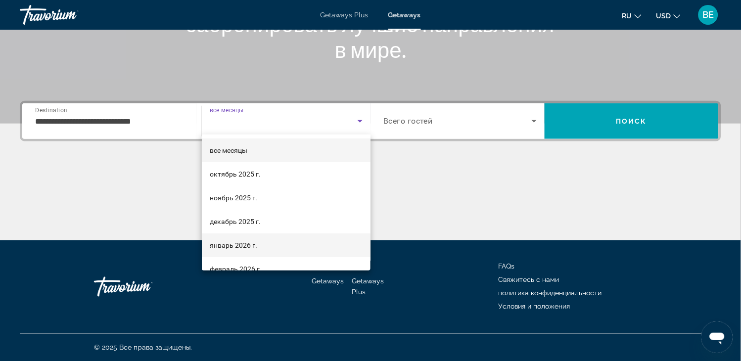
click at [230, 250] on span "январь 2026 г." at bounding box center [233, 245] width 47 height 12
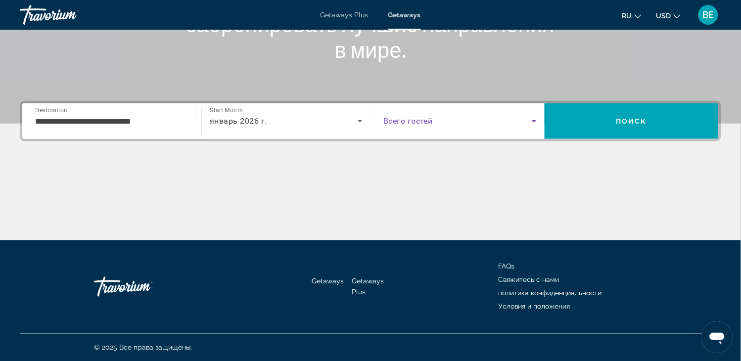
click at [433, 118] on span "Search widget" at bounding box center [457, 121] width 148 height 12
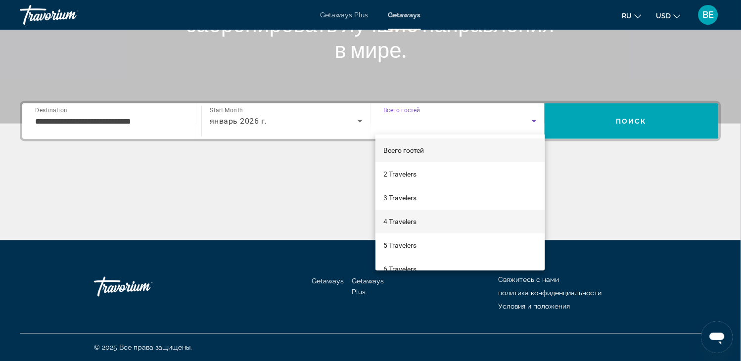
click at [402, 224] on span "4 Travelers" at bounding box center [399, 222] width 33 height 12
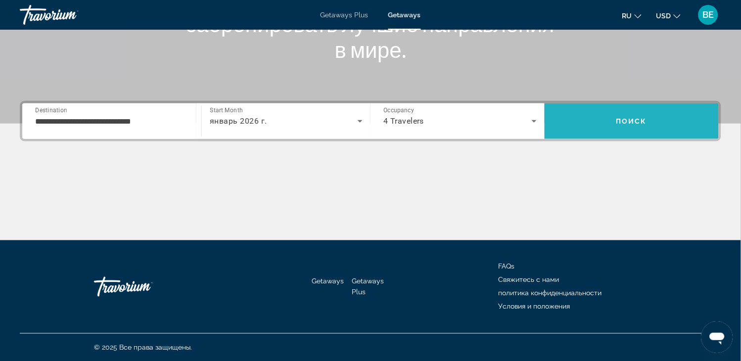
click at [626, 110] on span "Search" at bounding box center [632, 121] width 174 height 24
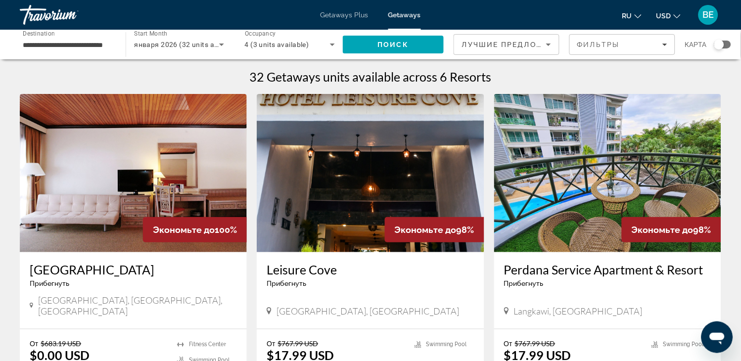
click at [152, 186] on img "Main content" at bounding box center [133, 173] width 227 height 158
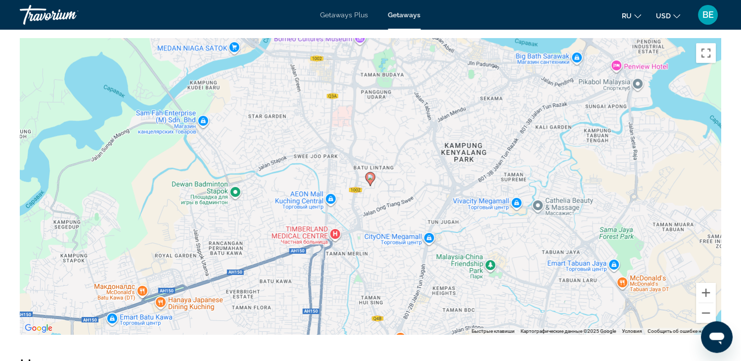
scroll to position [1385, 0]
click at [548, 165] on div "Чтобы активировать перетаскивание с помощью клавиатуры, нажмите Alt + Ввод. Пос…" at bounding box center [370, 187] width 701 height 297
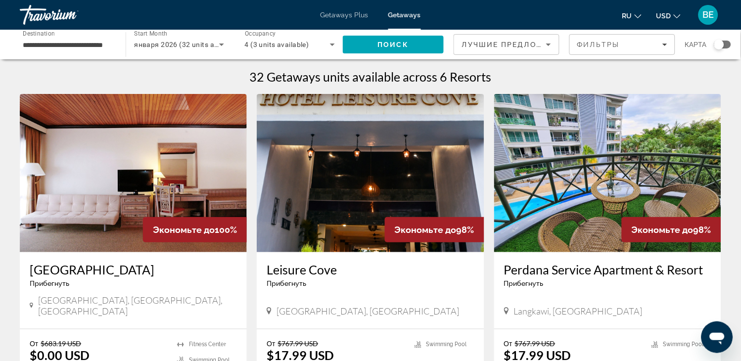
click at [561, 229] on img "Main content" at bounding box center [607, 173] width 227 height 158
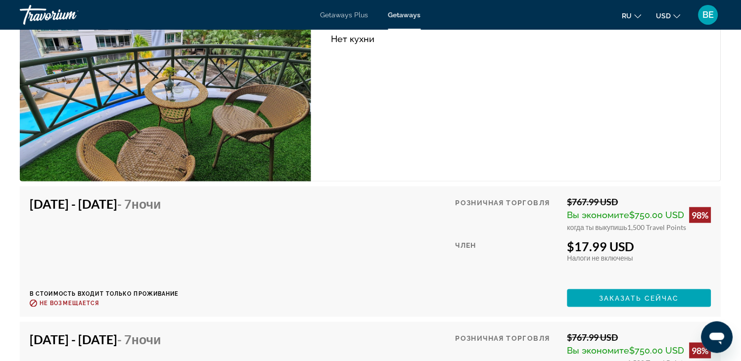
scroll to position [1720, 0]
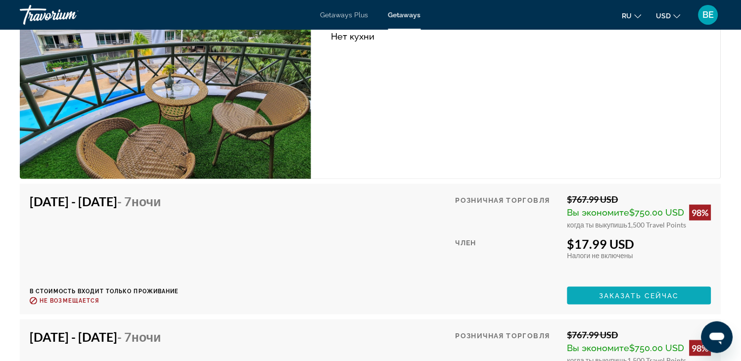
click at [611, 292] on span "Заказать сейчас" at bounding box center [639, 296] width 80 height 8
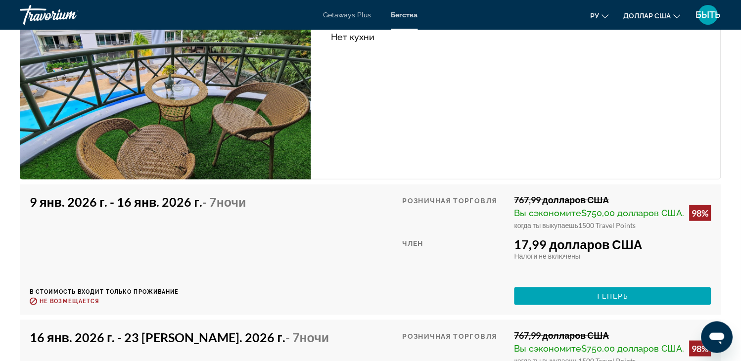
scroll to position [1714, 0]
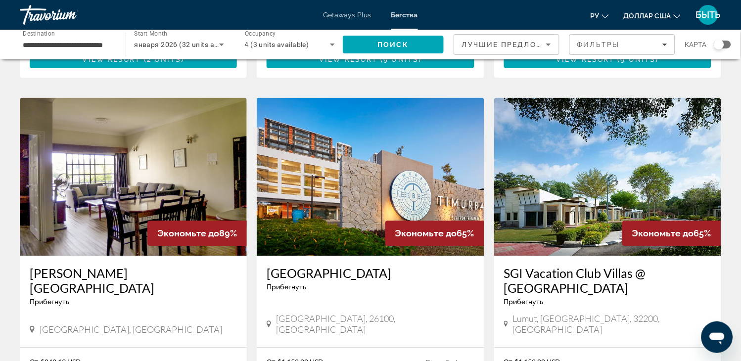
scroll to position [349, 0]
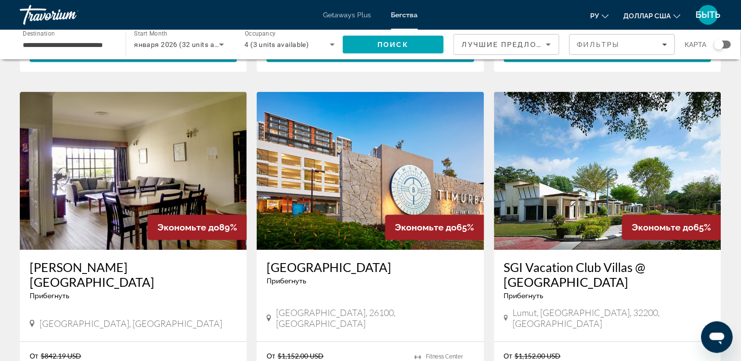
click at [141, 171] on img "Основное содержание" at bounding box center [133, 171] width 227 height 158
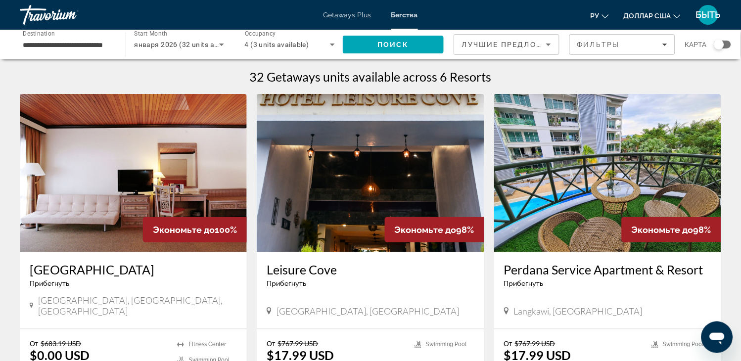
click at [592, 214] on img "Основное содержание" at bounding box center [607, 173] width 227 height 158
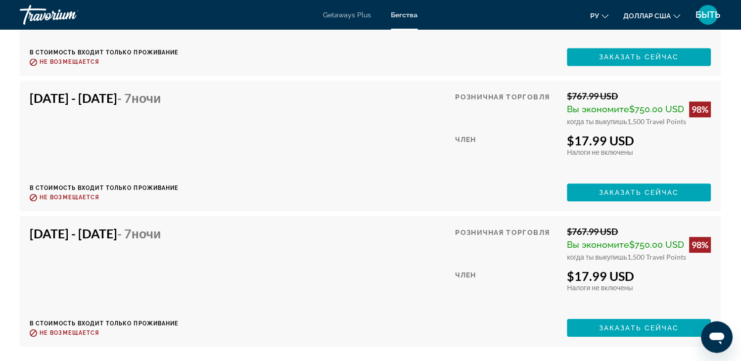
scroll to position [2110, 0]
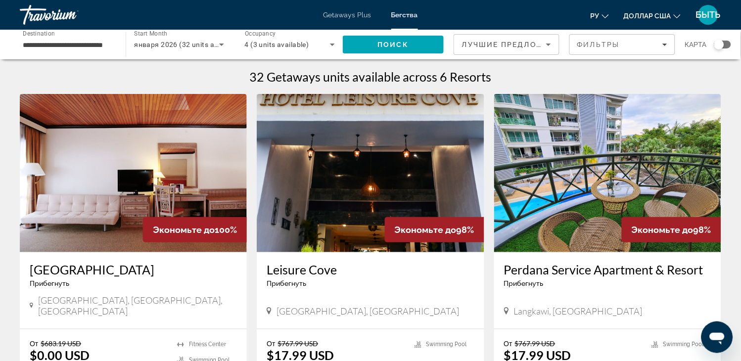
click at [95, 151] on img "Основное содержание" at bounding box center [133, 173] width 227 height 158
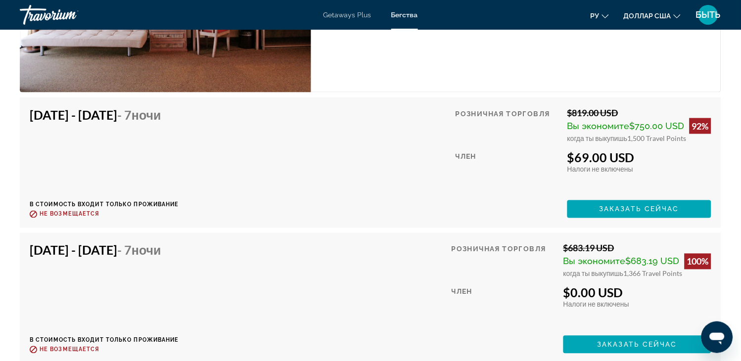
scroll to position [1956, 0]
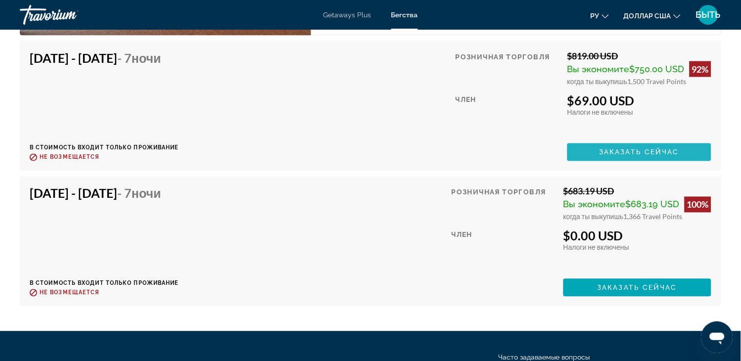
click at [644, 148] on span "Заказать сейчас" at bounding box center [639, 152] width 80 height 8
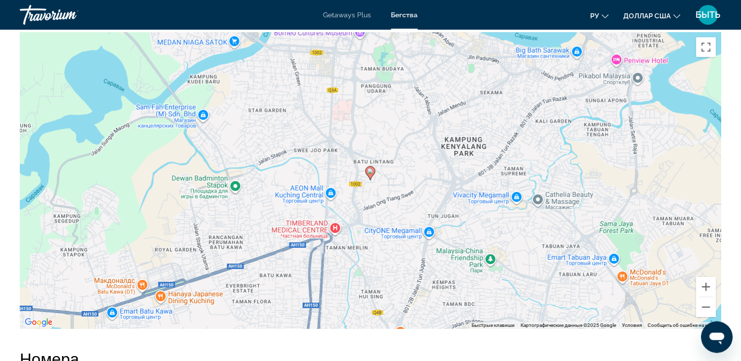
scroll to position [1407, 0]
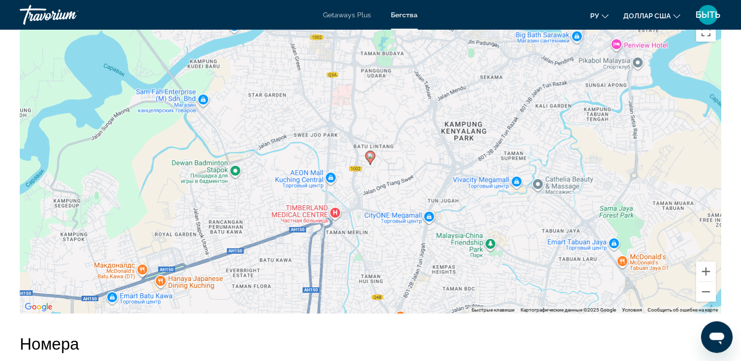
click at [551, 169] on div "Чтобы активировать перетаскивание с помощью клавиатуры, нажмите Alt + Ввод. Пос…" at bounding box center [370, 165] width 701 height 297
click at [389, 227] on div "Чтобы активировать перетаскивание с помощью клавиатуры, нажмите Alt + Ввод. Пос…" at bounding box center [370, 165] width 701 height 297
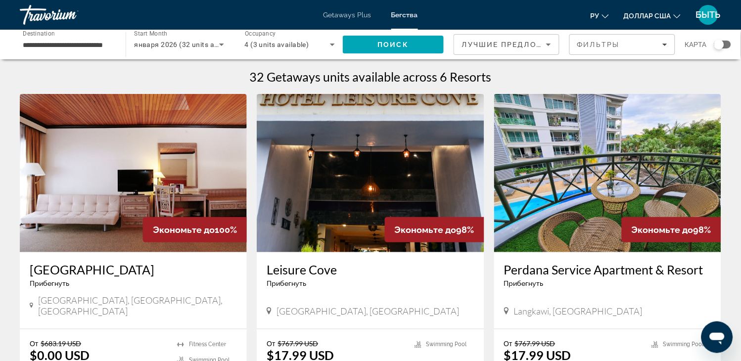
click at [357, 191] on img "Основное содержание" at bounding box center [370, 173] width 227 height 158
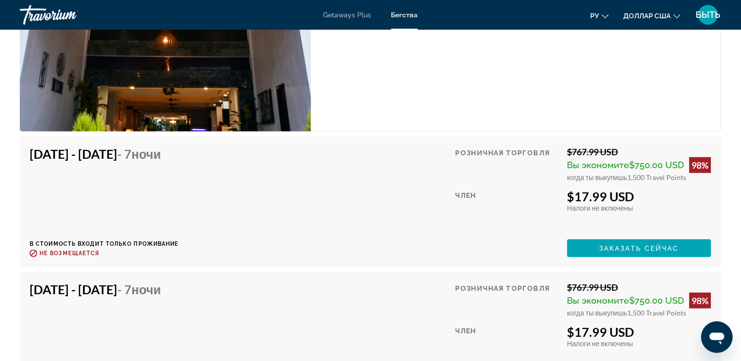
scroll to position [1693, 0]
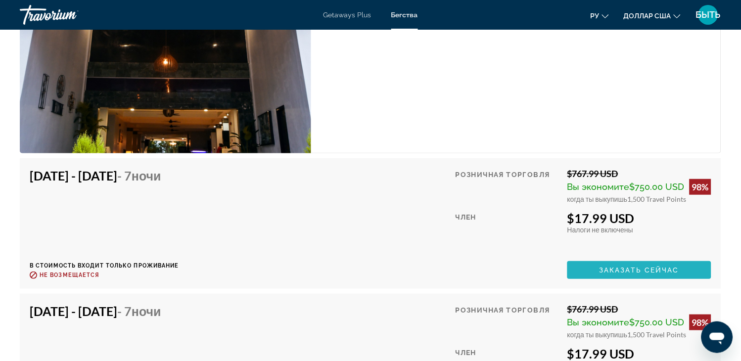
click at [597, 265] on span "Основное содержание" at bounding box center [639, 270] width 144 height 24
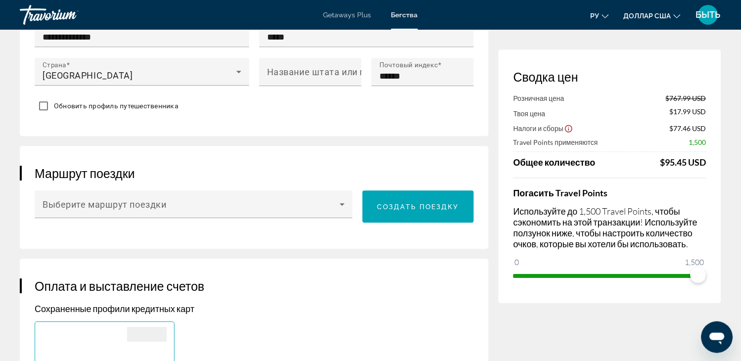
scroll to position [501, 0]
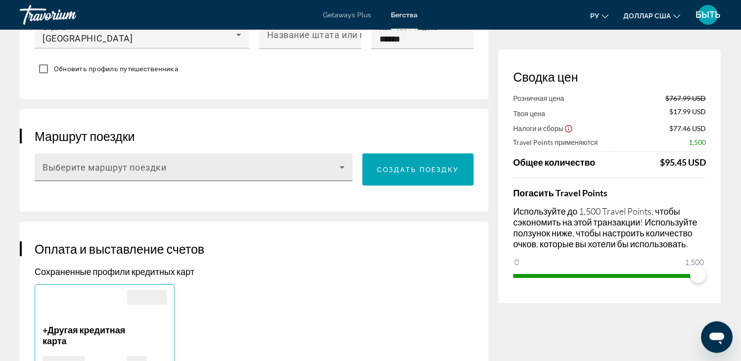
click at [339, 166] on icon "Основное содержание" at bounding box center [342, 167] width 12 height 12
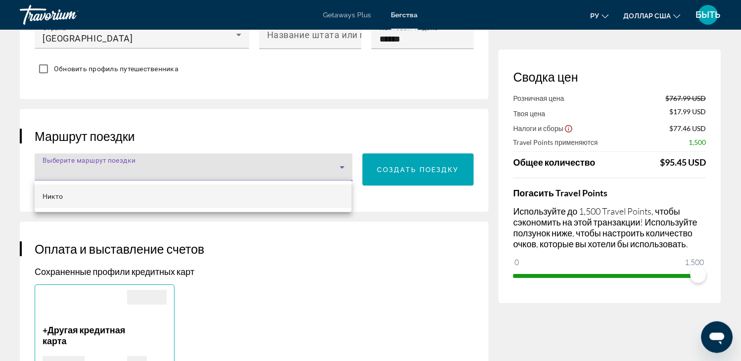
click at [402, 171] on div at bounding box center [370, 180] width 741 height 361
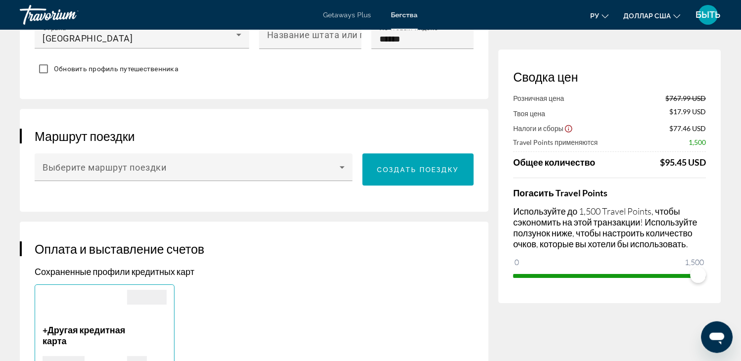
click at [402, 171] on span "Создать поездку" at bounding box center [418, 170] width 82 height 8
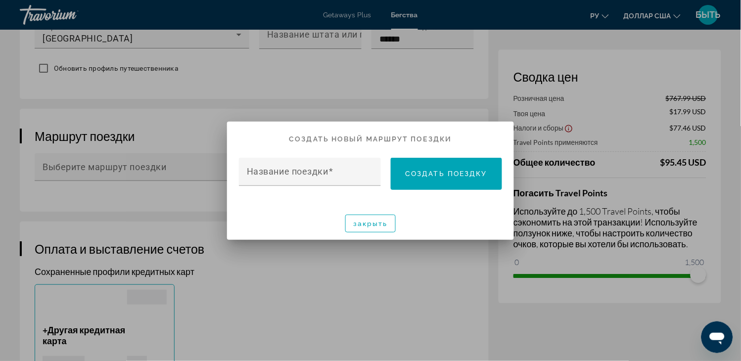
scroll to position [0, 0]
click at [386, 226] on font "закрыть" at bounding box center [370, 224] width 35 height 8
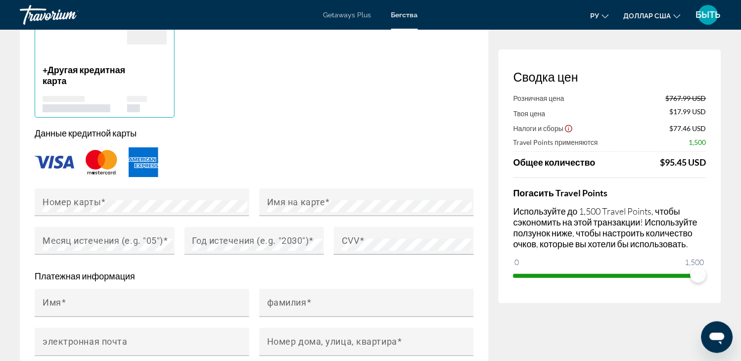
scroll to position [764, 0]
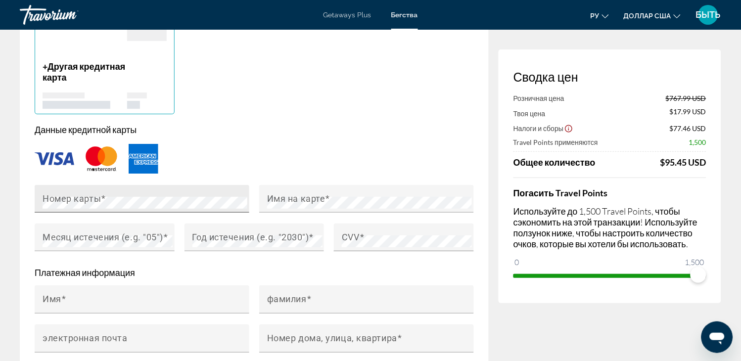
click at [53, 200] on mat-label "Номер карты" at bounding box center [72, 198] width 58 height 10
click at [114, 241] on mat-label "Месяц истечения (e.g. "05")" at bounding box center [103, 237] width 121 height 10
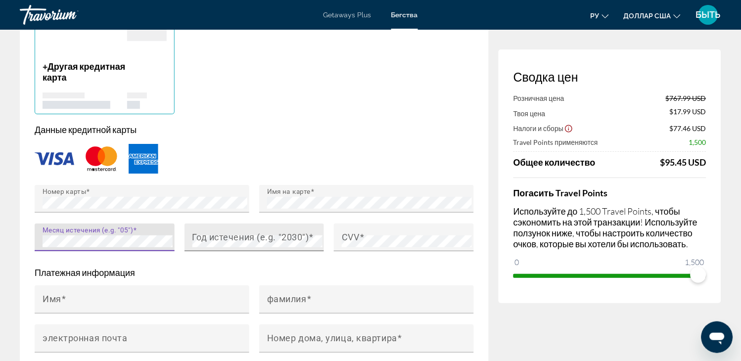
click at [197, 237] on mat-label "Год истечения (e.g. "2030")" at bounding box center [250, 237] width 117 height 10
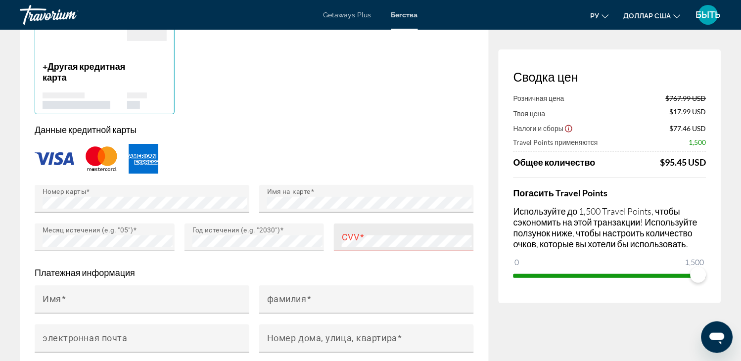
click at [340, 237] on div "CVV" at bounding box center [404, 238] width 140 height 28
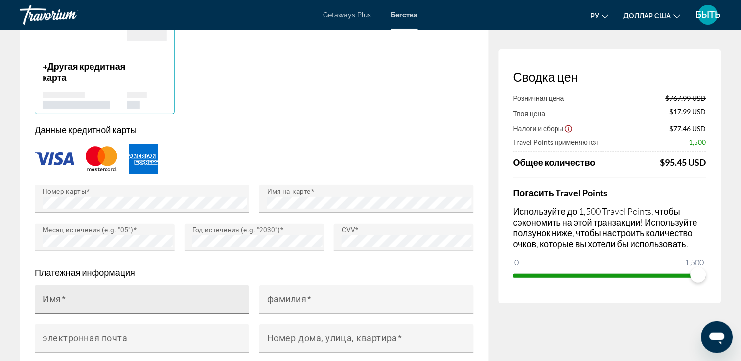
click at [106, 293] on div "Имя" at bounding box center [145, 299] width 205 height 28
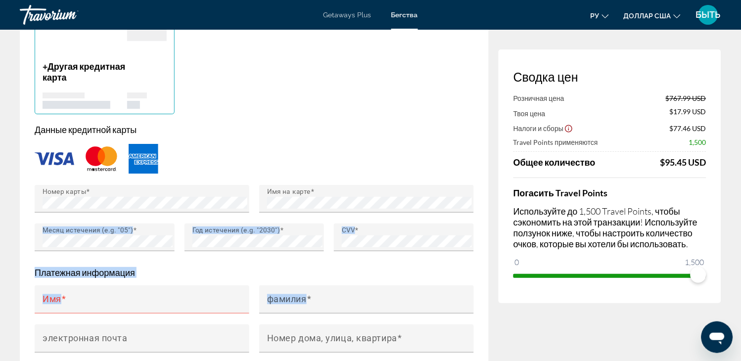
drag, startPoint x: 348, startPoint y: 218, endPoint x: 6, endPoint y: 339, distance: 362.6
click at [6, 339] on div "Бронирование курорта Сводка цен Розничная цена $767.99 USD Твоя цена $17.99 USD…" at bounding box center [370, 247] width 741 height 1964
click at [10, 304] on div "Бронирование курорта Сводка цен Розничная цена $767.99 USD Твоя цена $17.99 USD…" at bounding box center [370, 247] width 741 height 1964
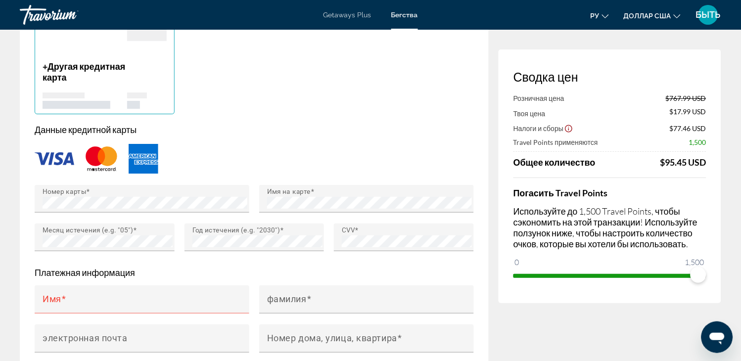
click at [10, 304] on div "Бронирование курорта Сводка цен Розничная цена $767.99 USD Твоя цена $17.99 USD…" at bounding box center [370, 247] width 741 height 1964
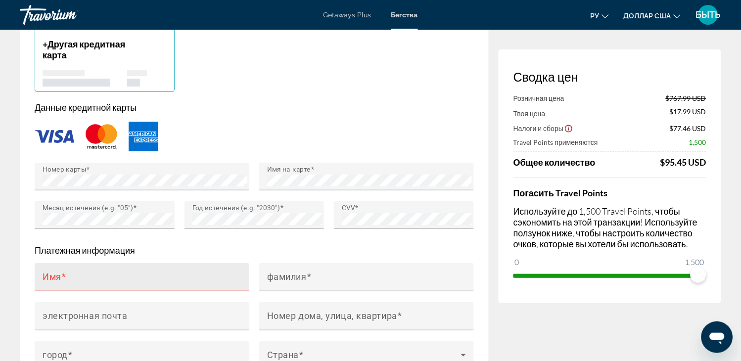
click at [57, 278] on mat-label "Имя" at bounding box center [52, 277] width 19 height 10
click at [57, 278] on input "Имя" at bounding box center [145, 282] width 205 height 12
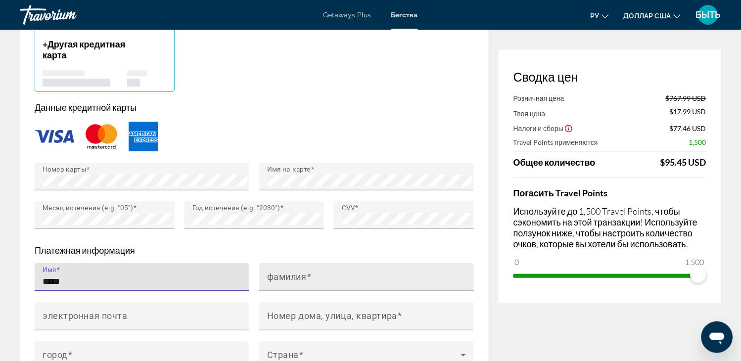
type input "*****"
click at [275, 275] on mat-label "фамилия" at bounding box center [287, 277] width 40 height 10
click at [275, 276] on input "фамилия" at bounding box center [369, 282] width 205 height 12
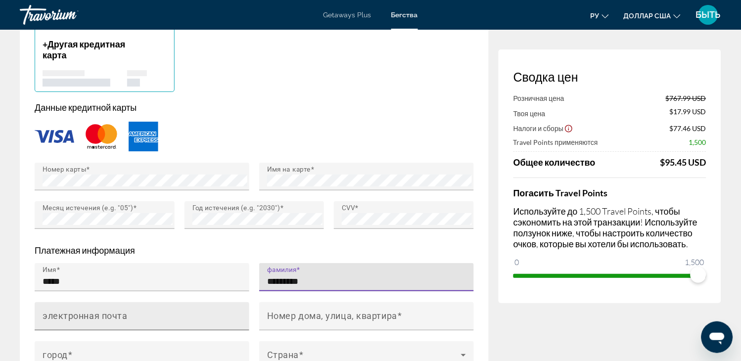
type input "*********"
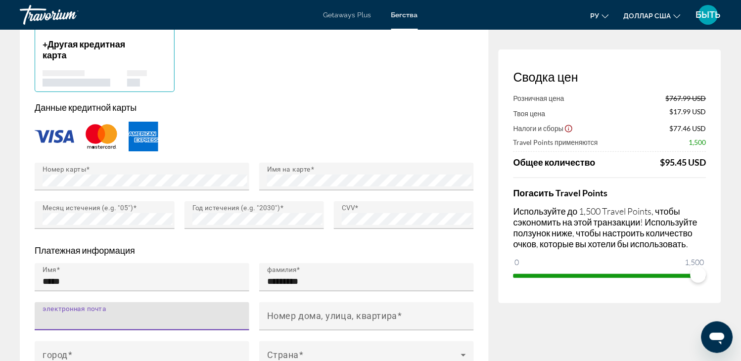
click at [156, 315] on input "электронная почта" at bounding box center [145, 321] width 205 height 12
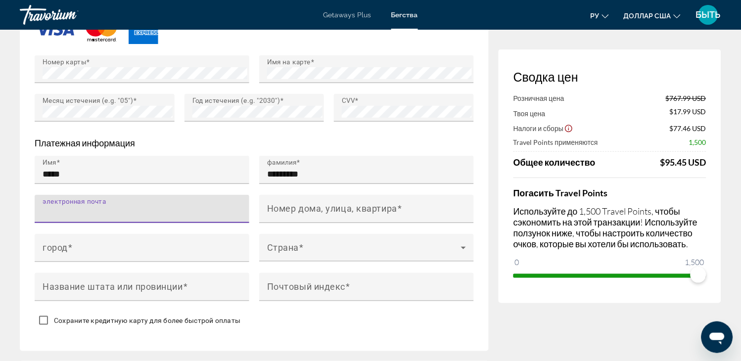
scroll to position [907, 0]
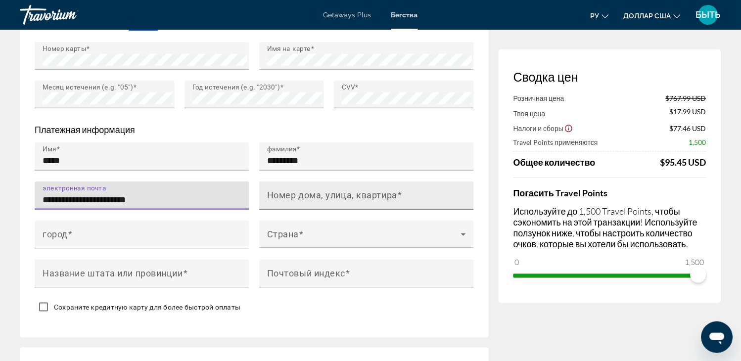
type input "**********"
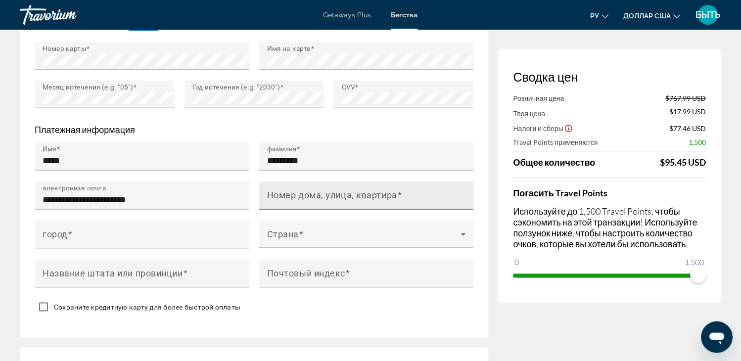
click at [299, 195] on mat-label "Номер дома, улица, квартира" at bounding box center [332, 195] width 130 height 10
click at [299, 195] on input "Номер дома, улица, квартира" at bounding box center [369, 200] width 205 height 12
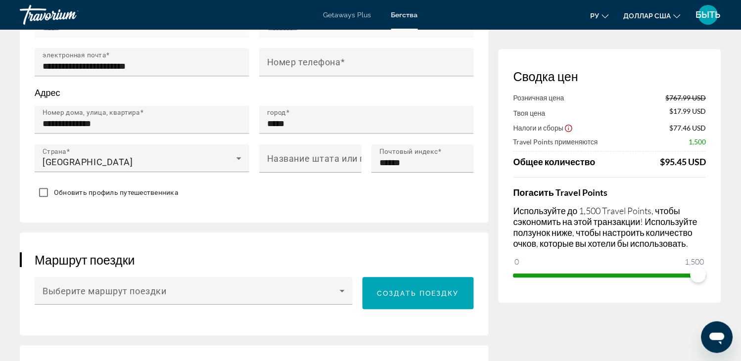
scroll to position [353, 0]
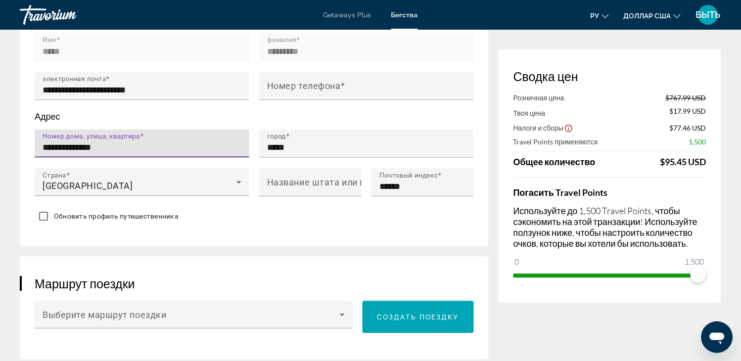
drag, startPoint x: 107, startPoint y: 149, endPoint x: 43, endPoint y: 144, distance: 64.0
click at [43, 144] on input "**********" at bounding box center [145, 148] width 205 height 12
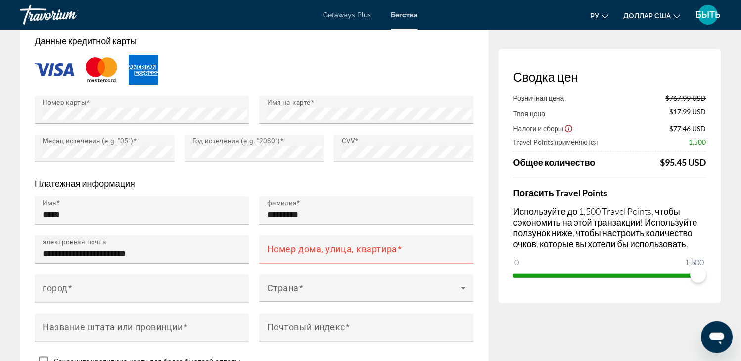
scroll to position [857, 0]
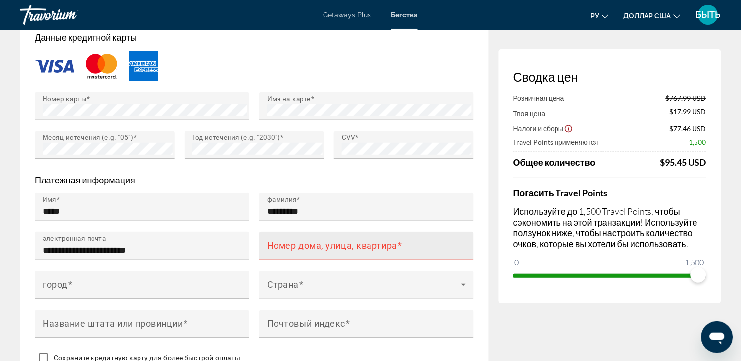
click at [340, 246] on mat-label "Номер дома, улица, квартира" at bounding box center [332, 245] width 130 height 10
click at [340, 246] on input "Номер дома, улица, квартира" at bounding box center [369, 250] width 205 height 12
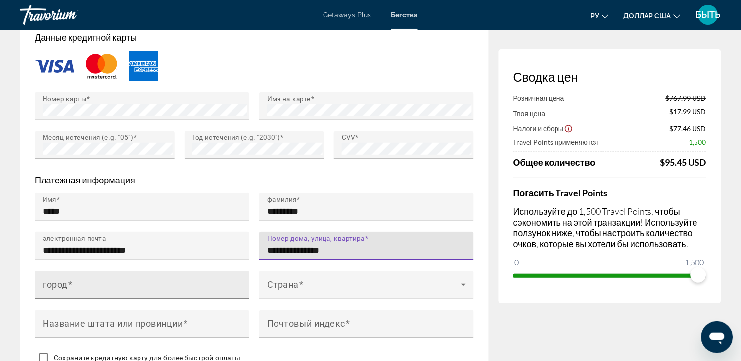
type input "**********"
click at [60, 292] on input "город" at bounding box center [145, 289] width 205 height 12
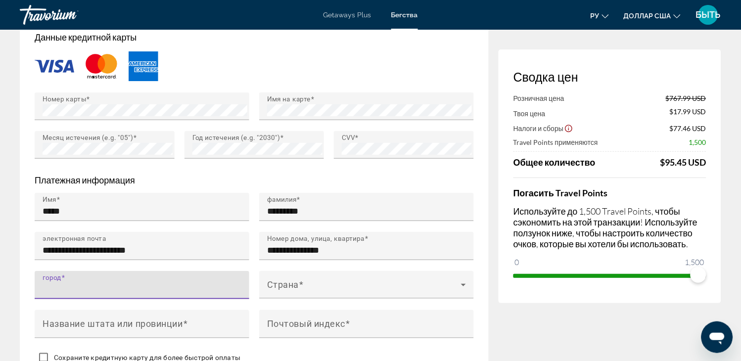
type input "*"
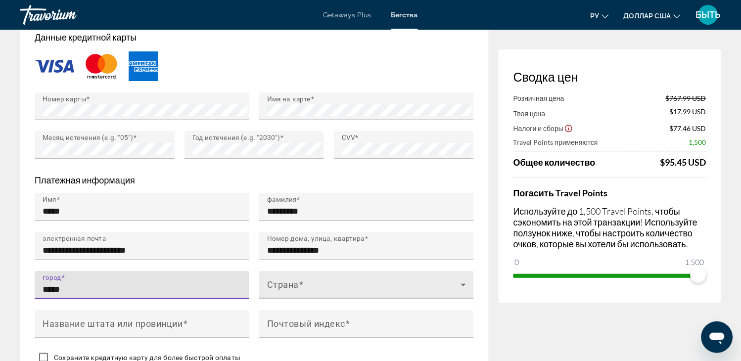
type input "*****"
click at [274, 282] on mat-label "Страна" at bounding box center [283, 284] width 32 height 10
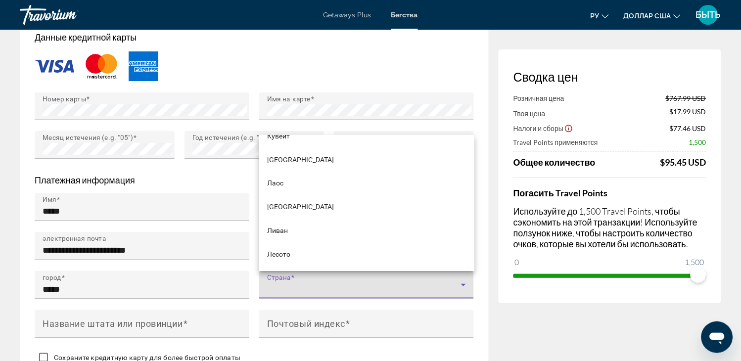
scroll to position [2827, 0]
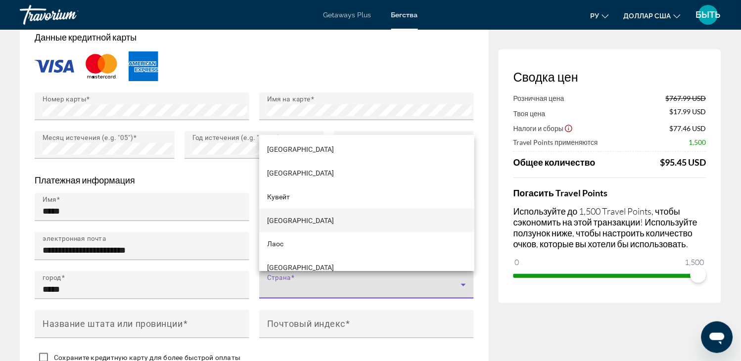
click at [300, 217] on font "[GEOGRAPHIC_DATA]" at bounding box center [300, 221] width 67 height 8
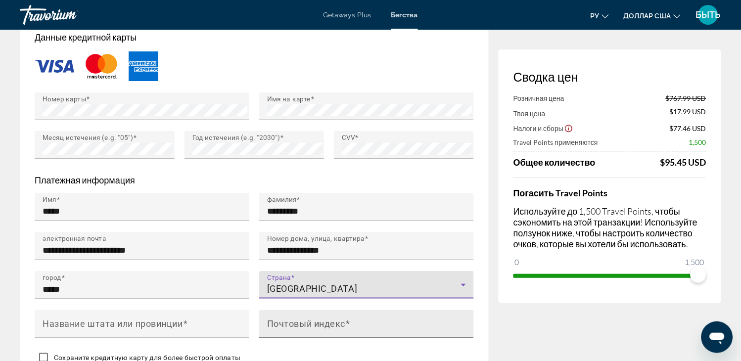
click at [286, 320] on mat-label "Почтовый индекс" at bounding box center [306, 324] width 78 height 10
click at [286, 322] on input "Почтовый индекс" at bounding box center [369, 328] width 205 height 12
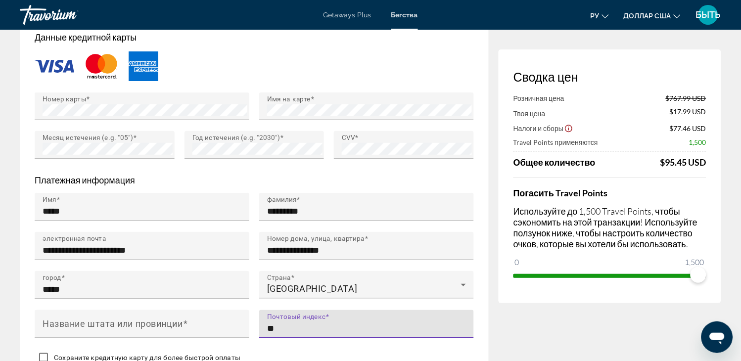
click at [303, 328] on input "**" at bounding box center [369, 328] width 205 height 12
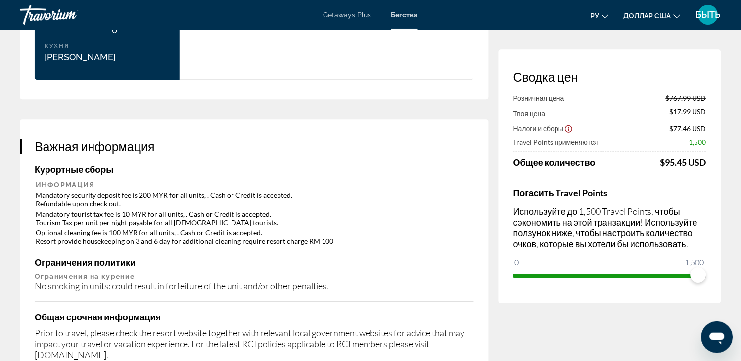
scroll to position [1411, 0]
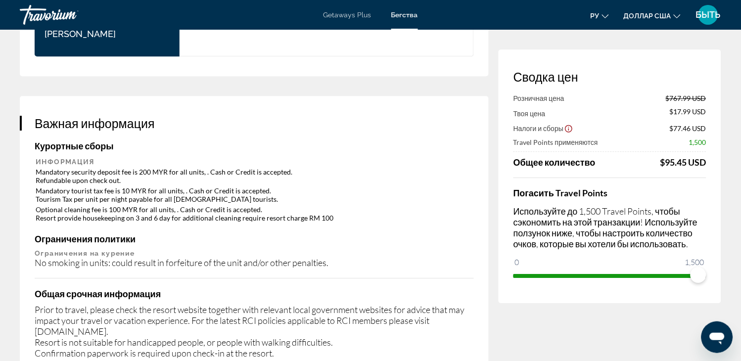
type input "******"
click at [462, 116] on h3 "Важная информация" at bounding box center [254, 123] width 439 height 15
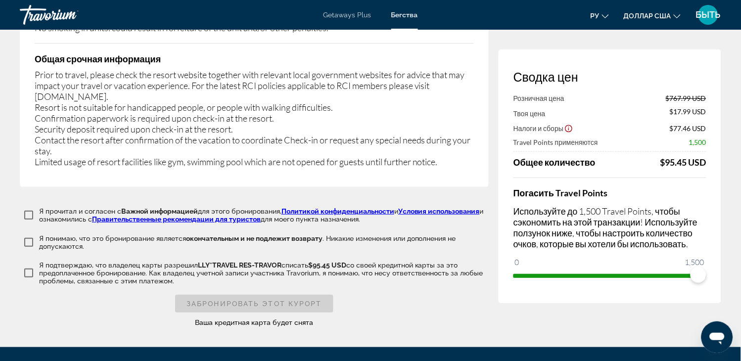
scroll to position [1650, 0]
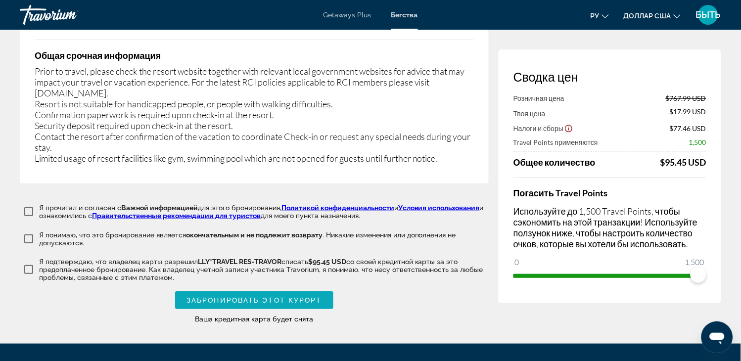
click at [209, 296] on span "Забронировать этот курорт" at bounding box center [254, 300] width 136 height 8
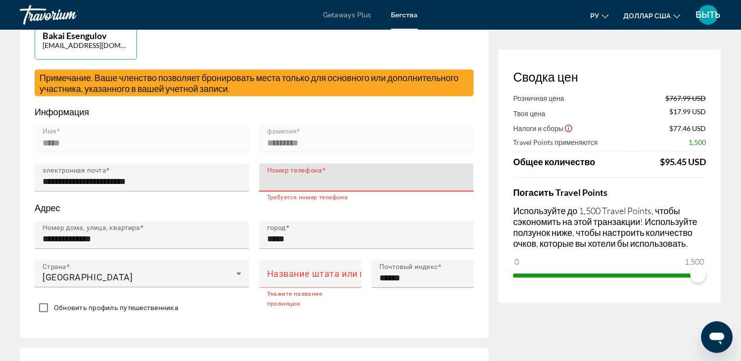
click at [287, 180] on input "Номер телефона" at bounding box center [369, 182] width 205 height 12
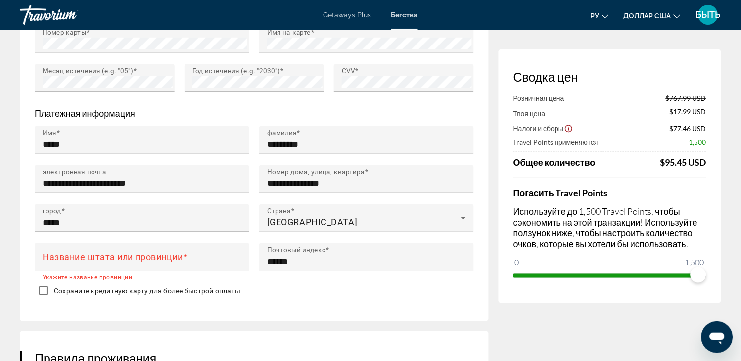
scroll to position [930, 0]
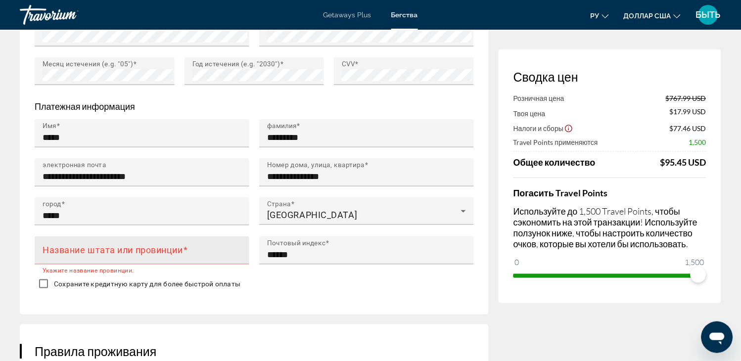
type input "**********"
click at [110, 251] on mat-label "Название штата или провинции" at bounding box center [113, 250] width 140 height 10
click at [110, 251] on input "Название штата или провинции" at bounding box center [145, 255] width 205 height 12
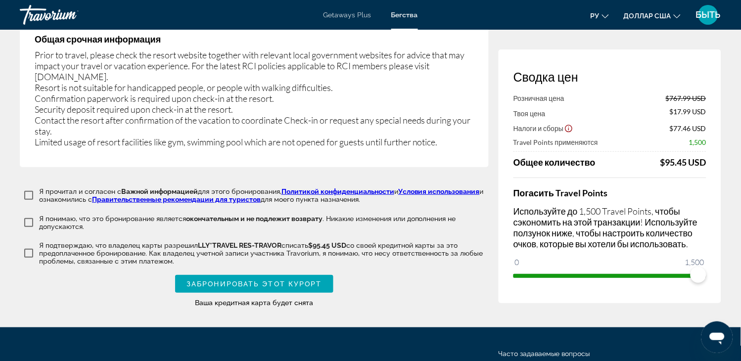
scroll to position [1710, 0]
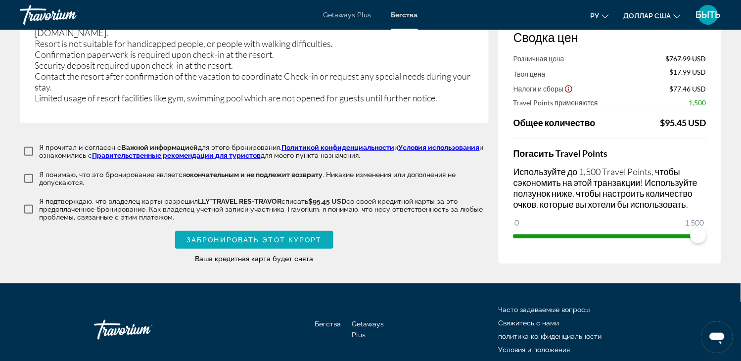
type input "*****"
click at [258, 236] on span "Забронировать этот курорт" at bounding box center [254, 240] width 136 height 8
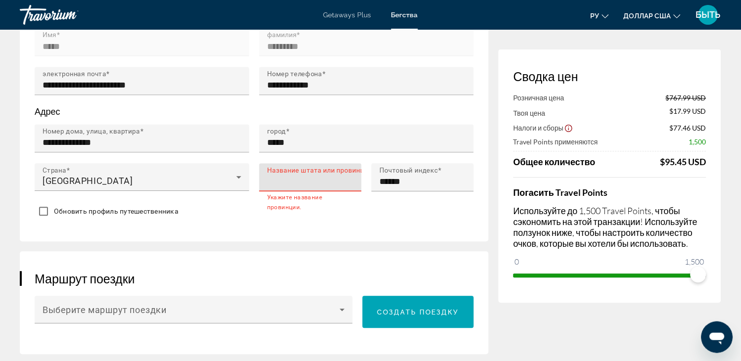
click at [309, 184] on input "Название штата или провинции" at bounding box center [313, 182] width 92 height 12
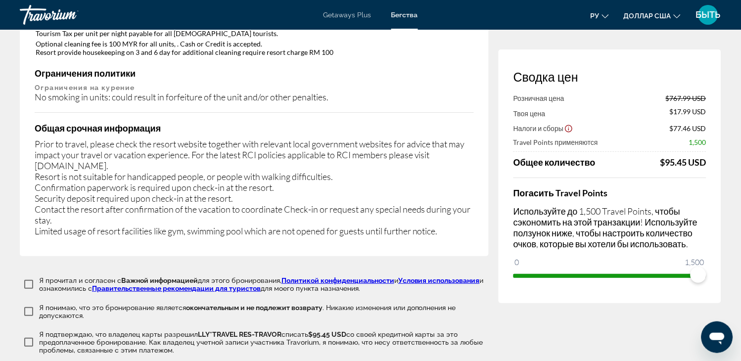
scroll to position [1580, 0]
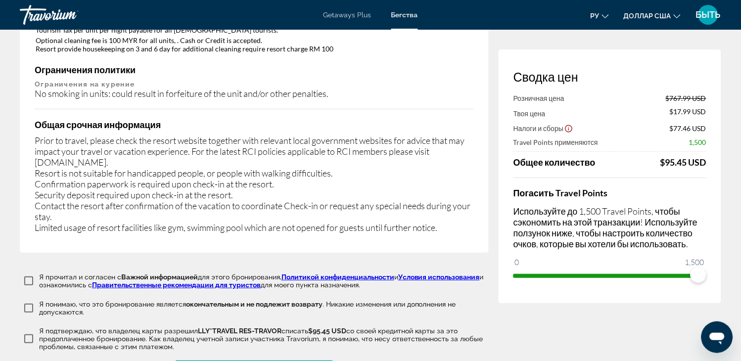
type input "*****"
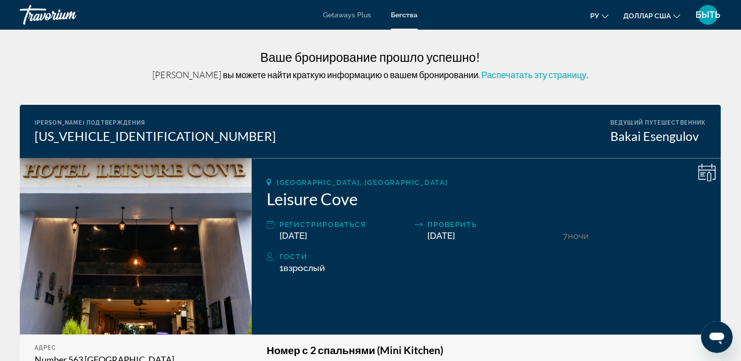
click at [715, 172] on icon "Основное содержание" at bounding box center [707, 172] width 17 height 16
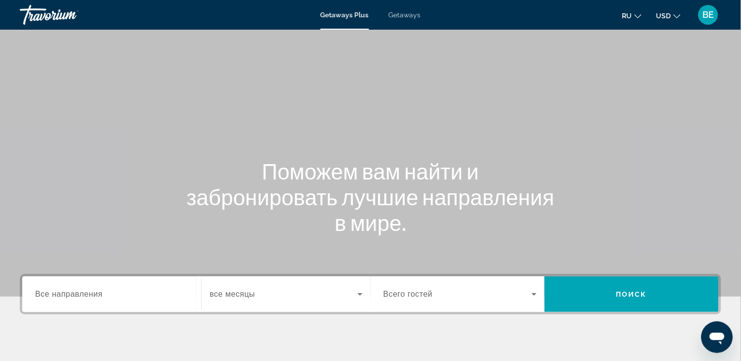
click at [406, 17] on span "Getaways" at bounding box center [405, 15] width 32 height 8
click at [407, 13] on span "Getaways" at bounding box center [405, 15] width 32 height 8
